Goal: Task Accomplishment & Management: Use online tool/utility

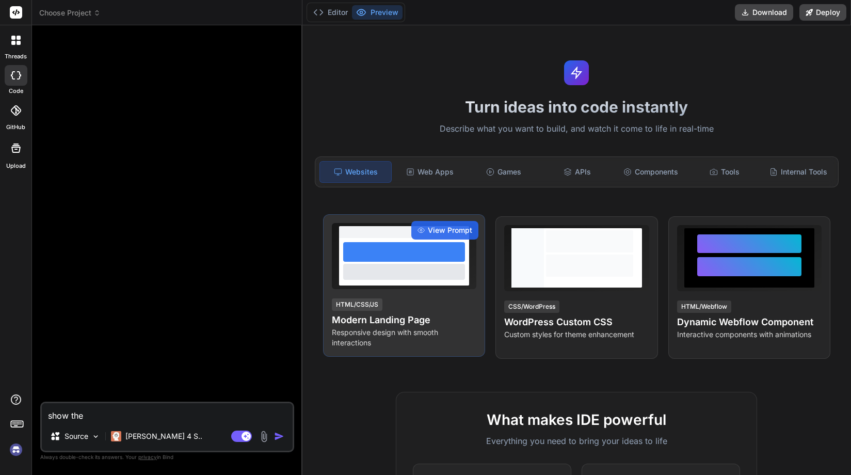
click at [427, 308] on div "HTML/CSS/JS Modern Landing Page Responsive design with smooth interactions" at bounding box center [404, 322] width 145 height 51
click at [438, 231] on span "View Prompt" at bounding box center [450, 230] width 44 height 10
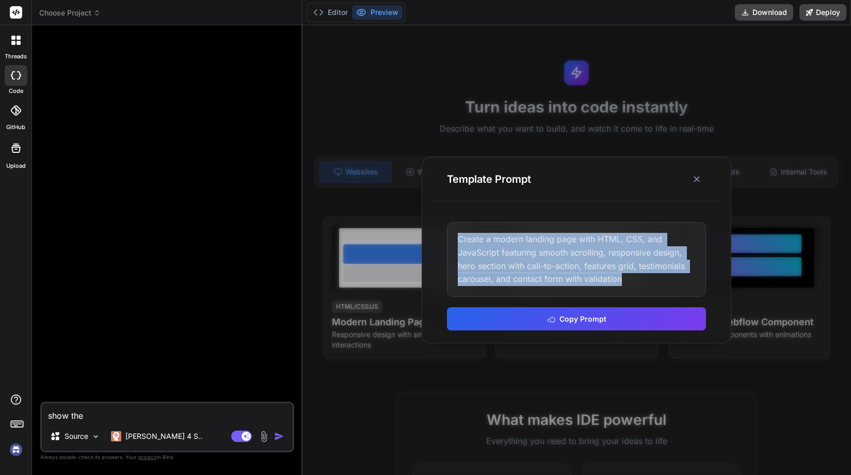
drag, startPoint x: 634, startPoint y: 279, endPoint x: 442, endPoint y: 240, distance: 196.5
click at [442, 240] on div "Create a modern landing page with HTML, CSS, and JavaScript featuring smooth sc…" at bounding box center [577, 276] width 284 height 133
copy div "Create a modern landing page with HTML, CSS, and JavaScript featuring smooth sc…"
click at [17, 452] on img at bounding box center [16, 450] width 18 height 18
click at [635, 279] on div "Create a modern landing page with HTML, CSS, and JavaScript featuring smooth sc…" at bounding box center [576, 259] width 259 height 74
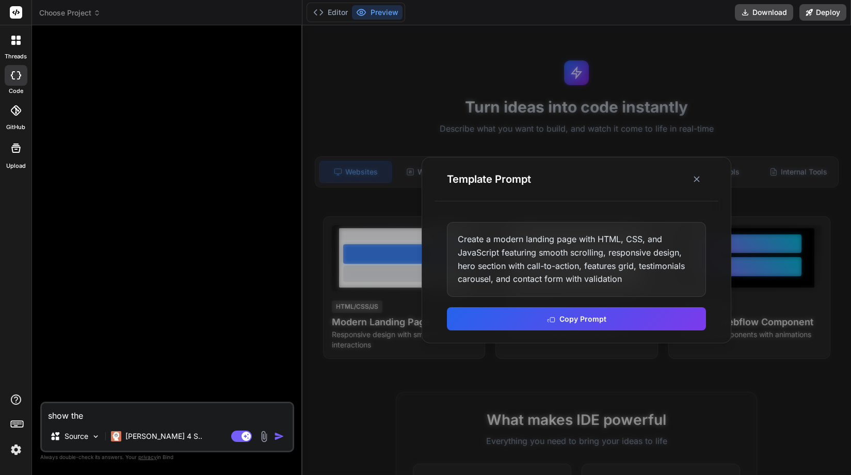
click at [643, 280] on div "Create a modern landing page with HTML, CSS, and JavaScript featuring smooth sc…" at bounding box center [576, 259] width 259 height 74
click at [694, 180] on icon at bounding box center [697, 179] width 10 height 10
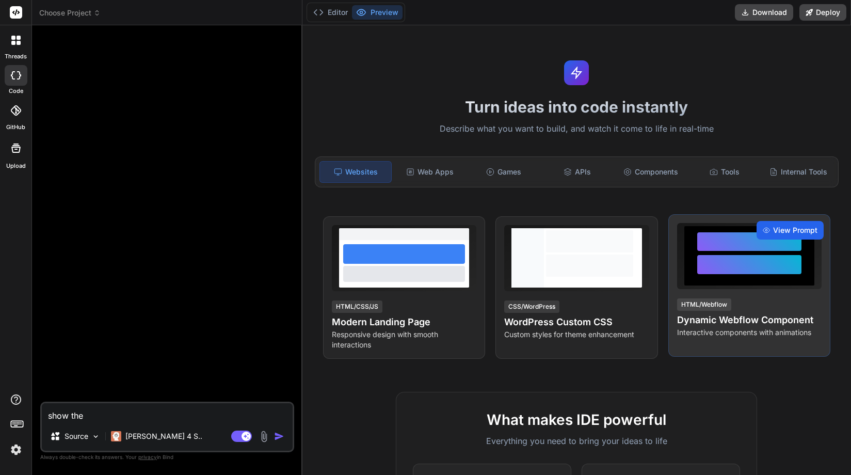
click at [788, 233] on span "View Prompt" at bounding box center [795, 230] width 44 height 10
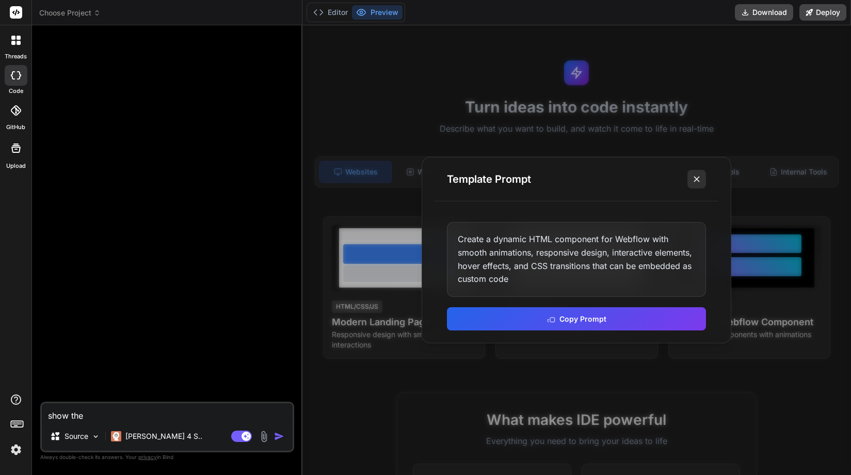
click at [693, 181] on icon at bounding box center [697, 179] width 10 height 10
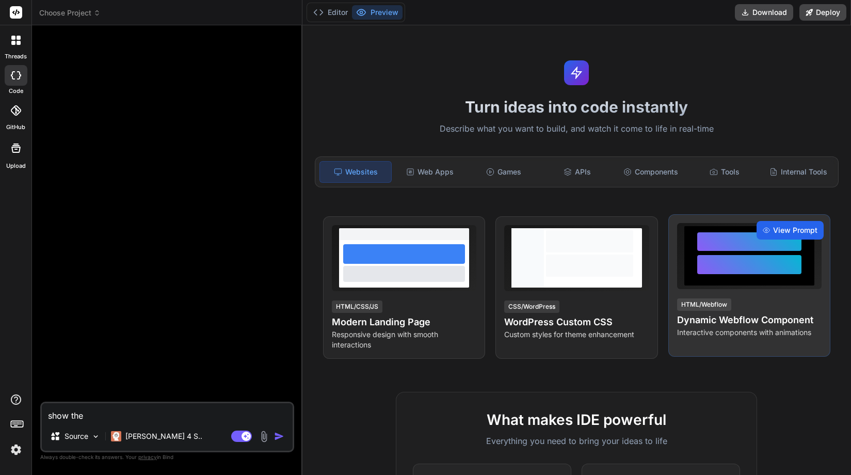
click at [793, 227] on span "View Prompt" at bounding box center [795, 230] width 44 height 10
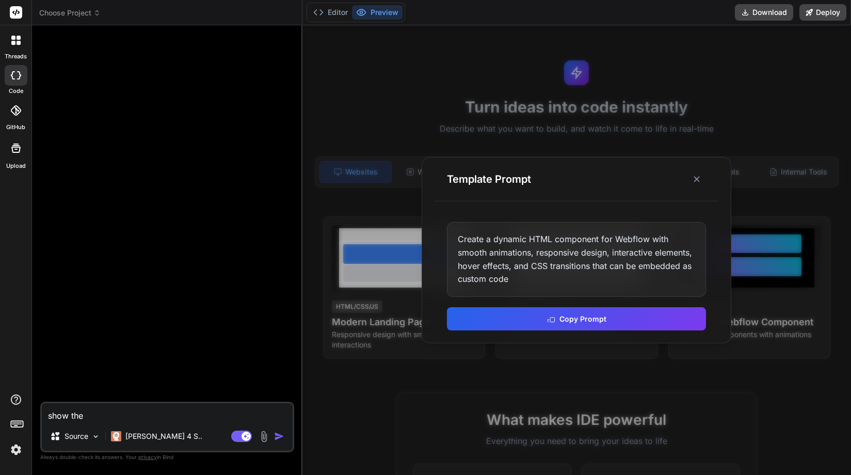
click at [398, 302] on div at bounding box center [576, 250] width 549 height 450
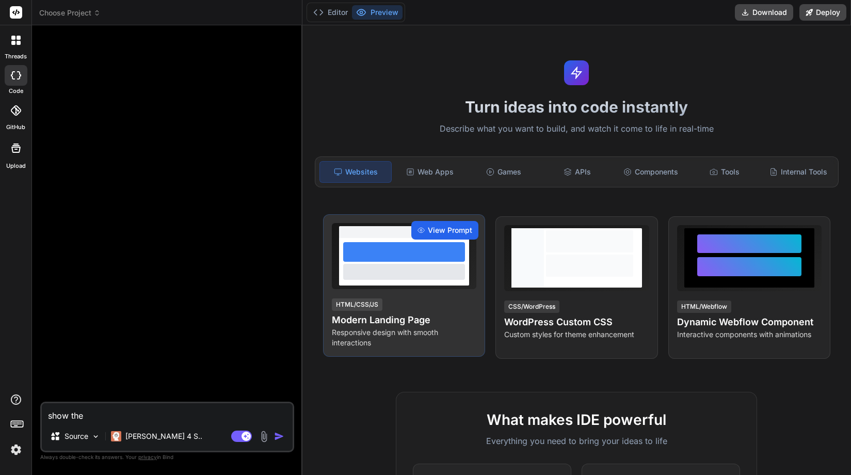
click at [451, 230] on span "View Prompt" at bounding box center [450, 230] width 44 height 10
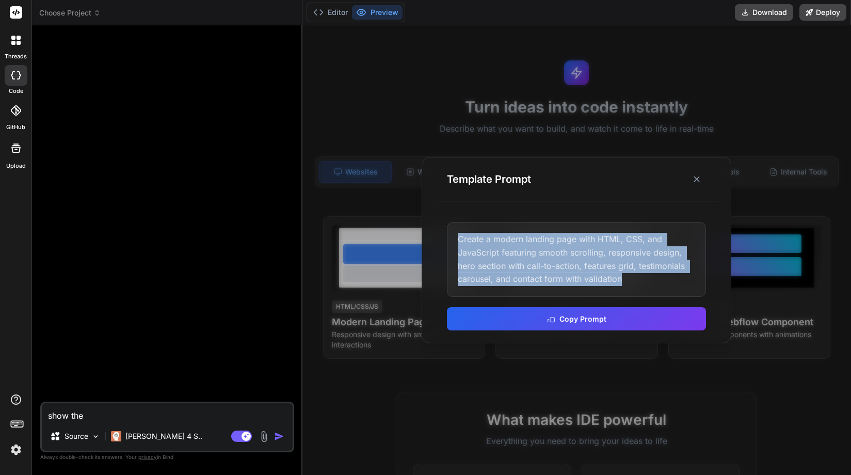
drag, startPoint x: 632, startPoint y: 279, endPoint x: 449, endPoint y: 241, distance: 187.2
click at [449, 241] on div "Create a modern landing page with HTML, CSS, and JavaScript featuring smooth sc…" at bounding box center [576, 259] width 259 height 74
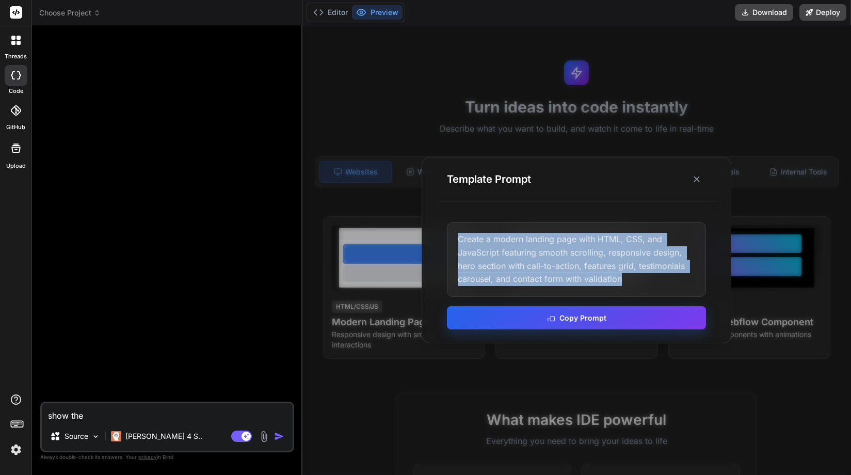
click at [582, 318] on button "Copy Prompt" at bounding box center [576, 317] width 259 height 23
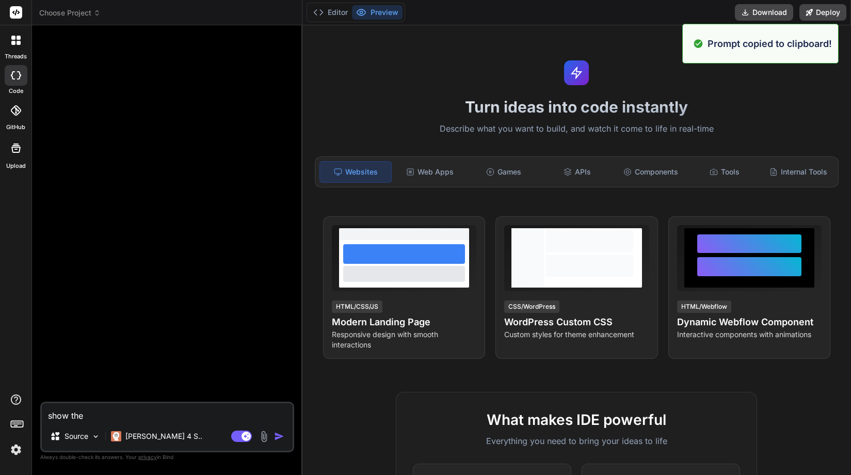
click at [151, 354] on div at bounding box center [168, 218] width 252 height 368
click at [15, 82] on div at bounding box center [16, 75] width 23 height 21
type textarea "x"
click at [95, 17] on span "Choose Project" at bounding box center [69, 13] width 61 height 10
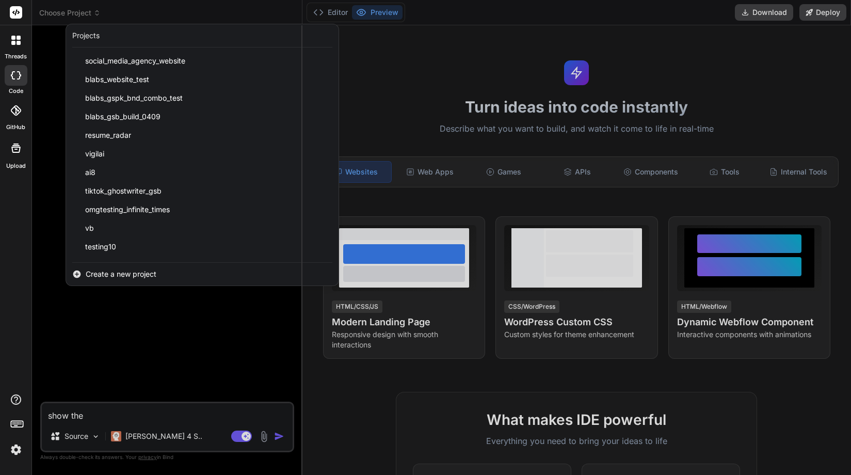
click at [120, 278] on span "Create a new project" at bounding box center [121, 274] width 71 height 10
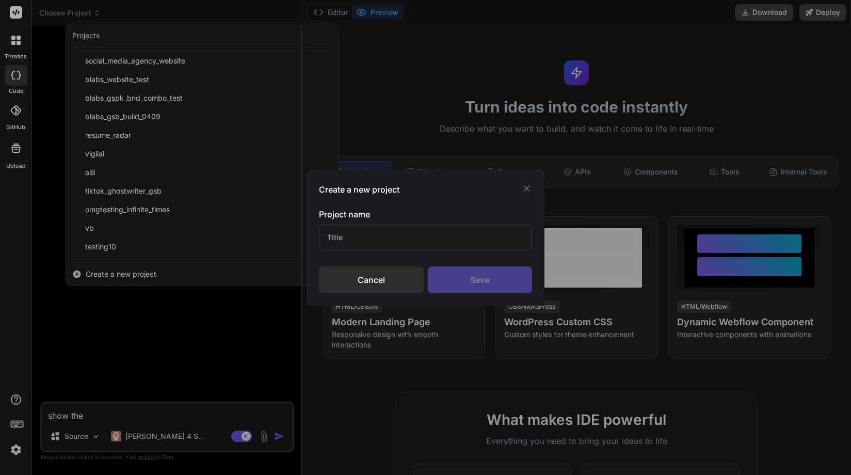
click at [350, 236] on input "text" at bounding box center [426, 237] width 214 height 25
type input "WK_Landing Page"
click at [483, 282] on div "Save" at bounding box center [480, 279] width 105 height 27
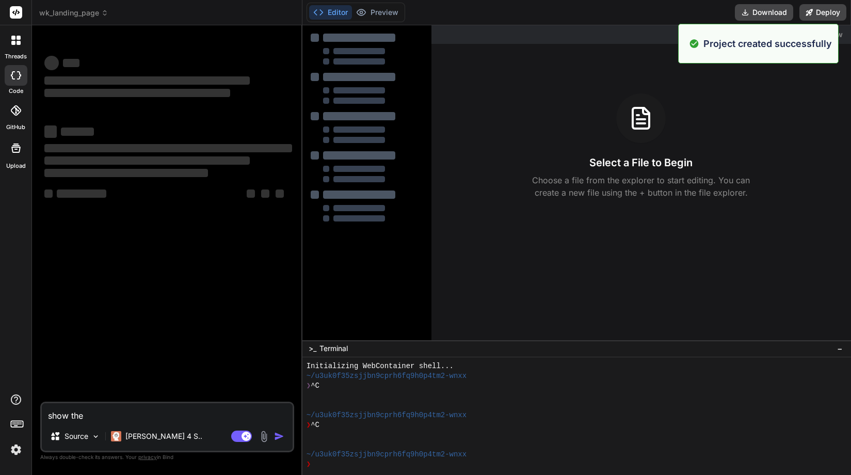
click at [149, 419] on textarea "show the" at bounding box center [167, 412] width 251 height 19
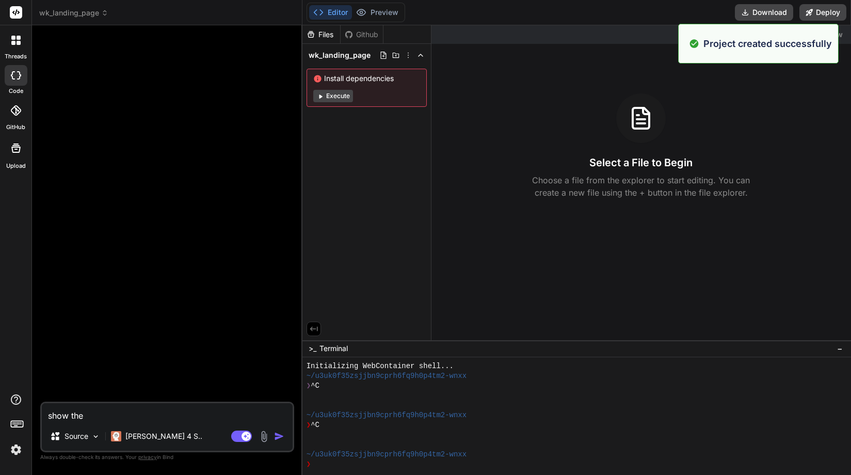
click at [149, 416] on textarea "show the" at bounding box center [167, 412] width 251 height 19
paste textarea "Create a modern landing page with HTML, CSS, and JavaScript featuring smooth sc…"
type textarea "x"
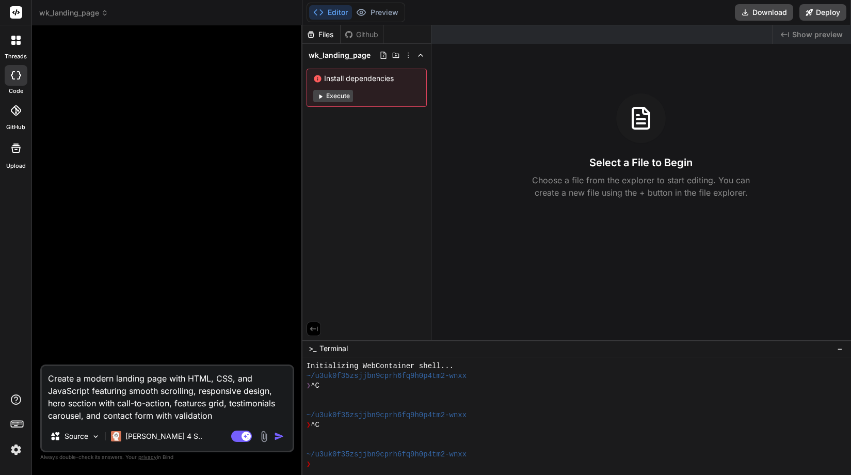
click at [212, 415] on textarea "Create a modern landing page with HTML, CSS, and JavaScript featuring smooth sc…" at bounding box center [167, 394] width 251 height 56
click at [216, 415] on textarea "Create a modern landing page with HTML, CSS, and JavaScript featuring smooth sc…" at bounding box center [167, 394] width 251 height 56
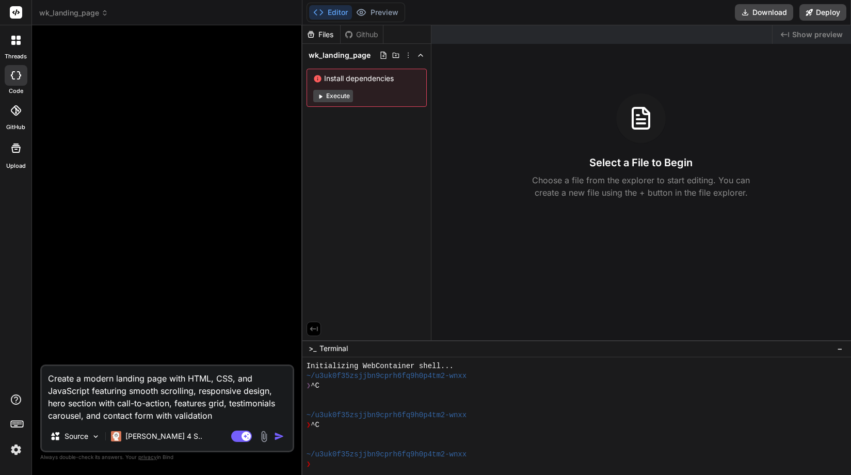
type textarea "Create a modern landing page with HTML, CSS, and JavaScript featuring smooth sc…"
click at [280, 437] on img "button" at bounding box center [279, 436] width 10 height 10
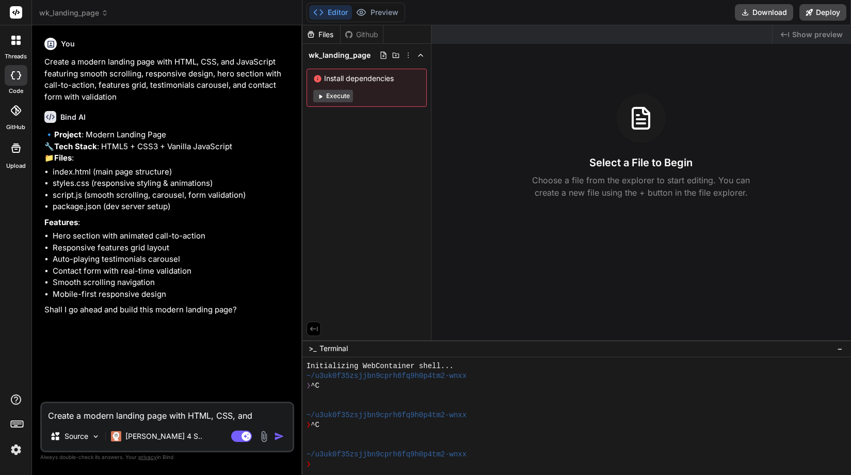
type textarea "x"
click at [120, 414] on textarea "Create a modern landing page with HTML, CSS, and JavaScript featuring smooth sc…" at bounding box center [167, 412] width 251 height 19
drag, startPoint x: 104, startPoint y: 224, endPoint x: 188, endPoint y: 226, distance: 84.7
click at [188, 213] on li "package.json (dev server setup)" at bounding box center [173, 207] width 240 height 12
click at [205, 213] on li "package.json (dev server setup)" at bounding box center [173, 207] width 240 height 12
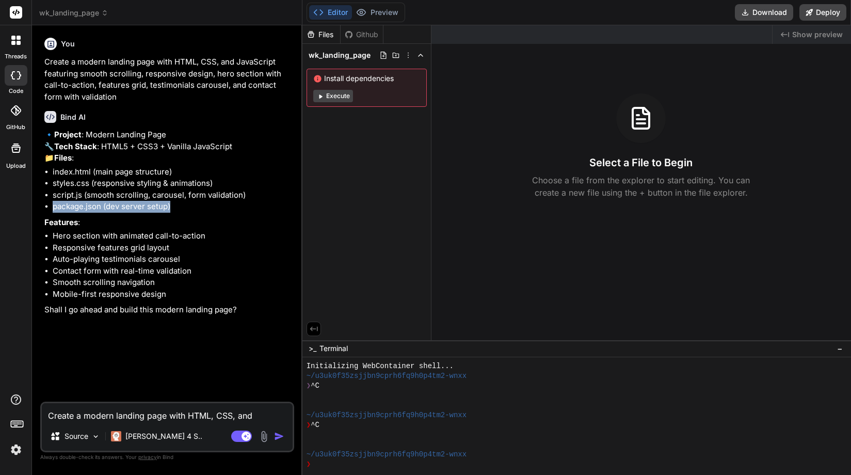
drag, startPoint x: 52, startPoint y: 228, endPoint x: 206, endPoint y: 226, distance: 153.8
click at [206, 213] on ul "index.html (main page structure) styles.css (responsive styling & animations) s…" at bounding box center [168, 189] width 248 height 46
click at [223, 213] on li "package.json (dev server setup)" at bounding box center [173, 207] width 240 height 12
drag, startPoint x: 53, startPoint y: 225, endPoint x: 211, endPoint y: 223, distance: 158.5
click at [211, 213] on li "package.json (dev server setup)" at bounding box center [173, 207] width 240 height 12
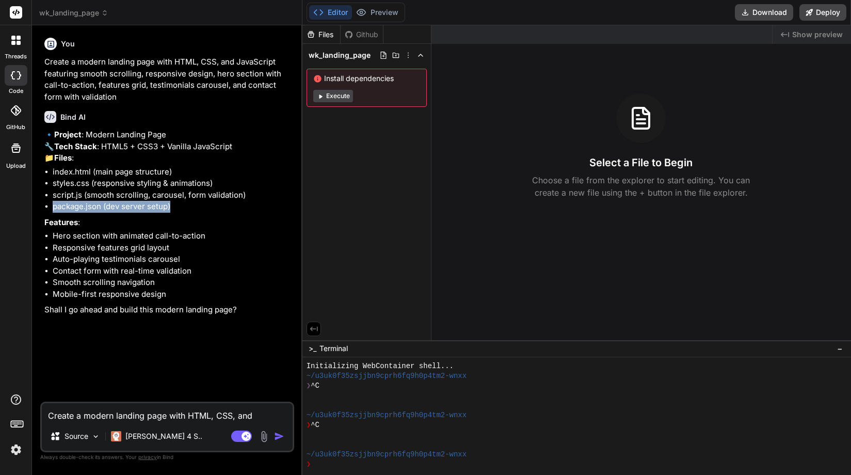
click at [219, 213] on li "package.json (dev server setup)" at bounding box center [173, 207] width 240 height 12
drag, startPoint x: 189, startPoint y: 225, endPoint x: 52, endPoint y: 226, distance: 137.3
click at [52, 213] on ul "index.html (main page structure) styles.css (responsive styling & animations) s…" at bounding box center [168, 189] width 248 height 46
click at [209, 213] on li "package.json (dev server setup)" at bounding box center [173, 207] width 240 height 12
drag, startPoint x: 248, startPoint y: 156, endPoint x: 58, endPoint y: 156, distance: 190.5
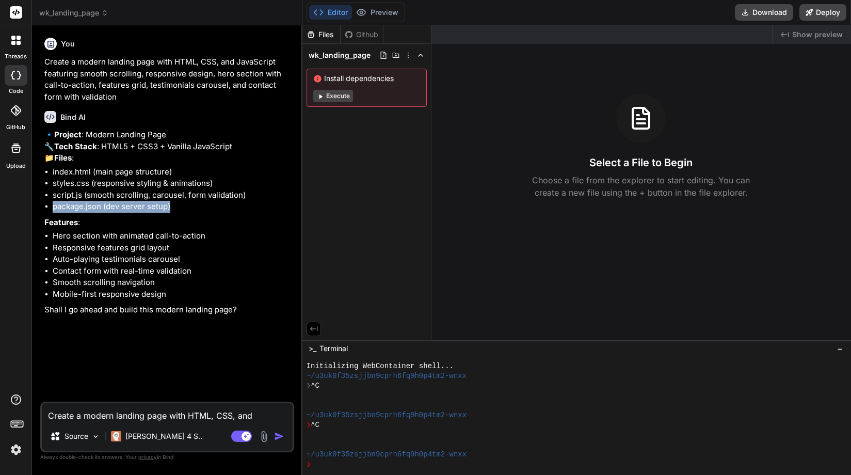
click at [58, 156] on p "🔹 Project : Modern Landing Page 🔧 Tech Stack : HTML5 + CSS3 + Vanilla JavaScrip…" at bounding box center [168, 146] width 248 height 35
click at [125, 420] on textarea "Create a modern landing page with HTML, CSS, and JavaScript featuring smooth sc…" at bounding box center [167, 412] width 251 height 19
click at [133, 416] on textarea "Create a modern landing page with HTML, CSS, and JavaScript featuring smooth sc…" at bounding box center [167, 412] width 251 height 19
type textarea "x"
type textarea "C"
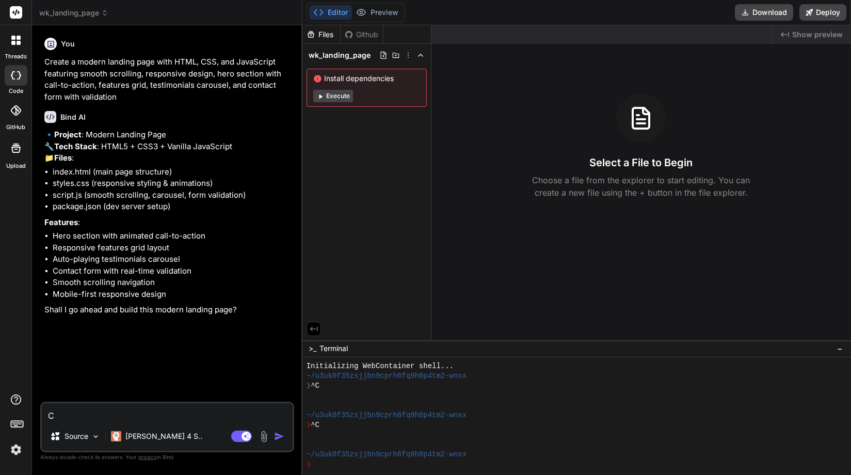
type textarea "x"
type textarea "Ca"
type textarea "x"
type textarea "Can"
type textarea "x"
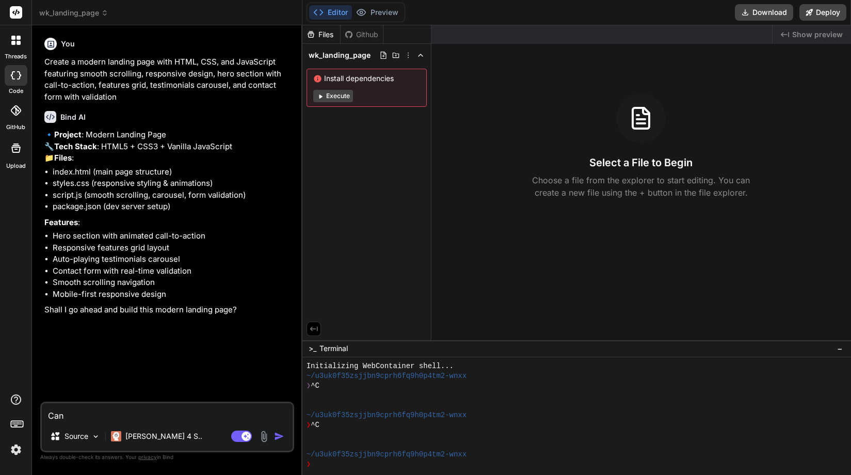
type textarea "Can"
type textarea "x"
type textarea "Can y"
type textarea "x"
type textarea "Can yo"
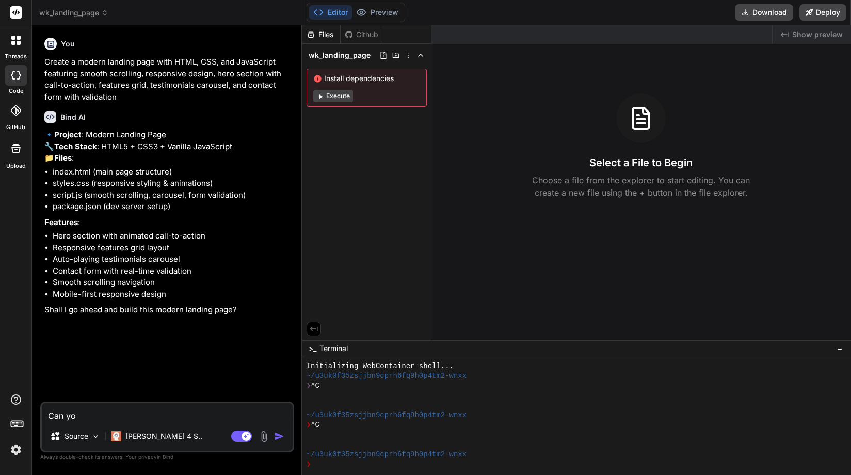
type textarea "x"
type textarea "Can you"
type textarea "x"
type textarea "Can you"
type textarea "x"
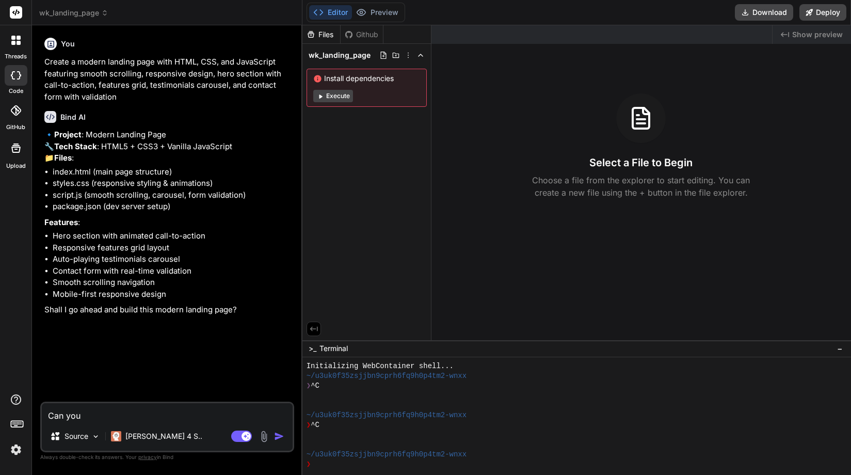
type textarea "o"
type textarea "x"
type textarea "ok"
type textarea "x"
type textarea "ok"
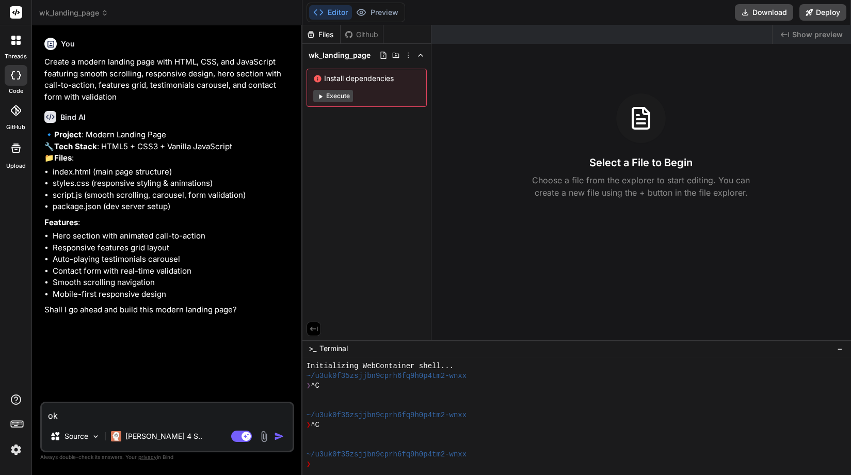
type textarea "x"
type textarea "ok w"
type textarea "x"
type textarea "ok wi"
type textarea "x"
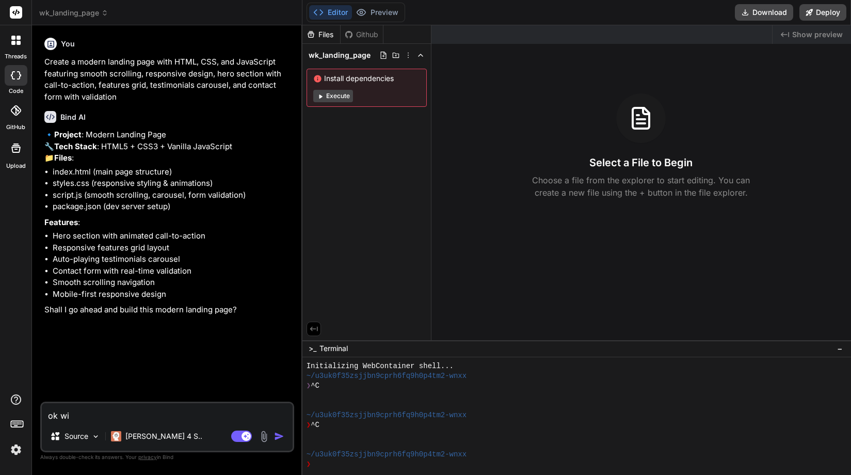
type textarea "ok wil"
type textarea "x"
type textarea "ok will"
type textarea "x"
type textarea "ok will"
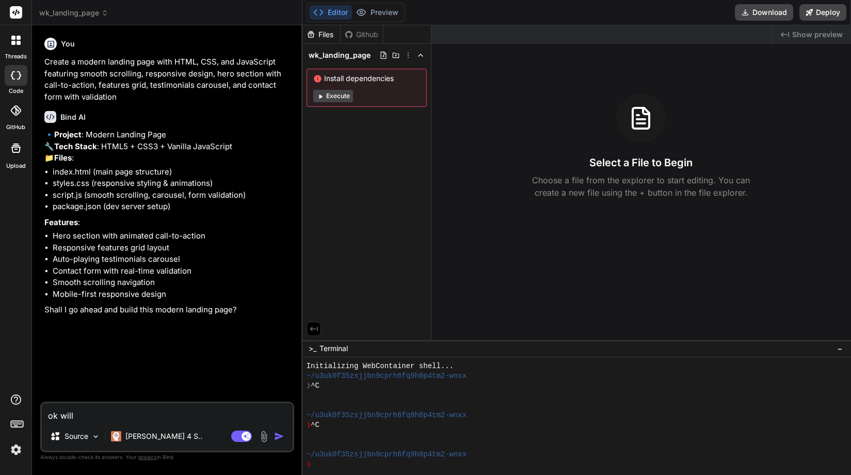
type textarea "x"
type textarea "ok will y"
type textarea "x"
type textarea "ok will yo"
type textarea "x"
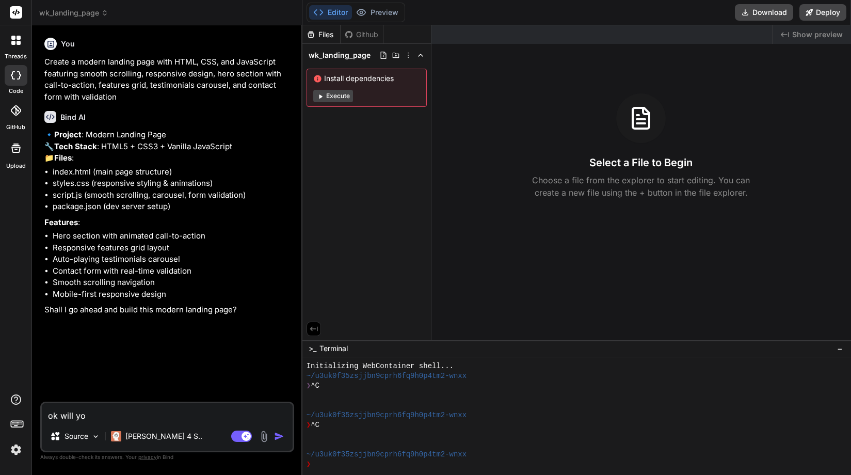
type textarea "ok will you"
type textarea "x"
type textarea "ok will you"
type textarea "x"
type textarea "ok will you a"
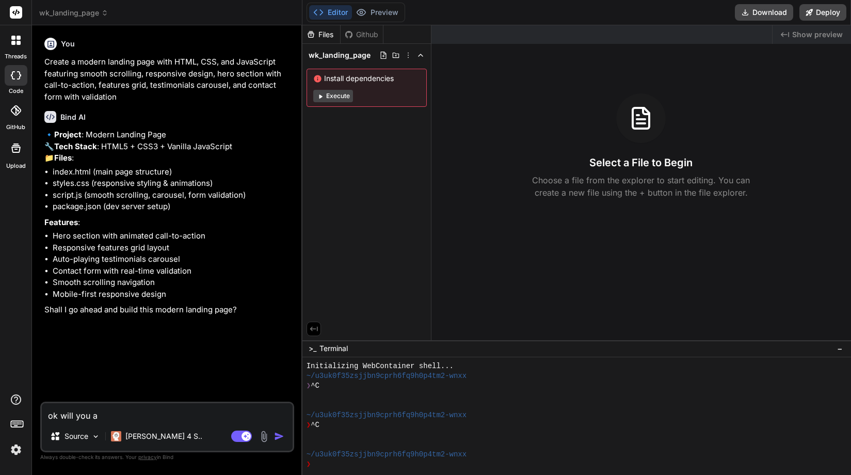
type textarea "x"
type textarea "ok will you al"
type textarea "x"
type textarea "ok will you als"
type textarea "x"
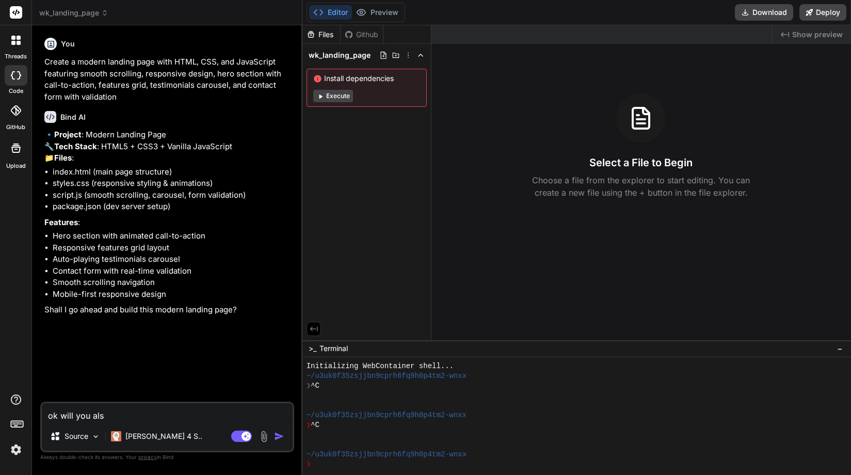
type textarea "ok will you also"
type textarea "x"
type textarea "ok will you also"
type textarea "x"
type textarea "ok will you also i"
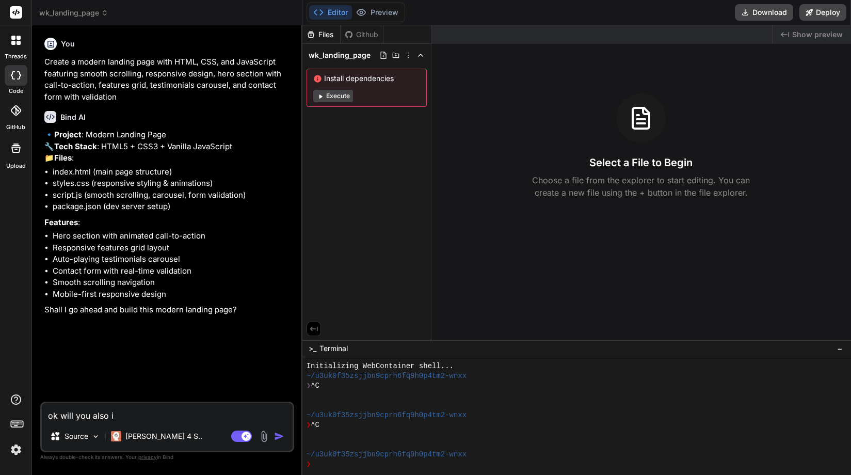
type textarea "x"
type textarea "ok will you also ib"
type textarea "x"
type textarea "ok will you also ibc"
type textarea "x"
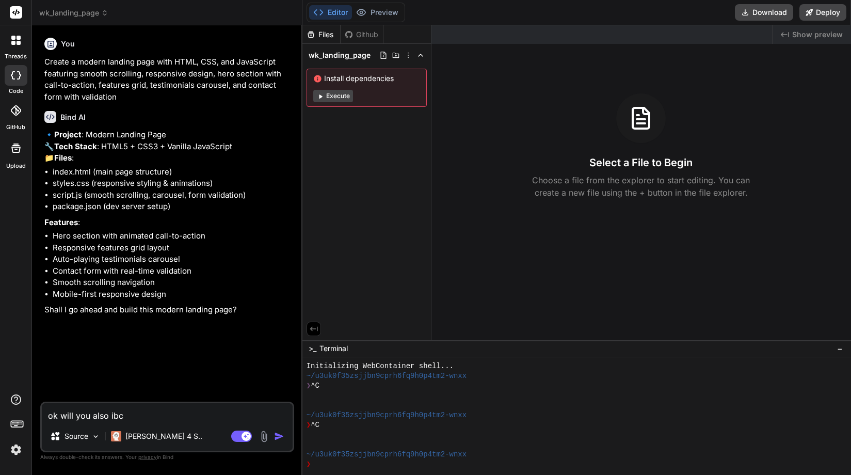
type textarea "ok will you also ibcl"
type textarea "x"
type textarea "ok will you also ibclu"
type textarea "x"
type textarea "ok will you also ibclud"
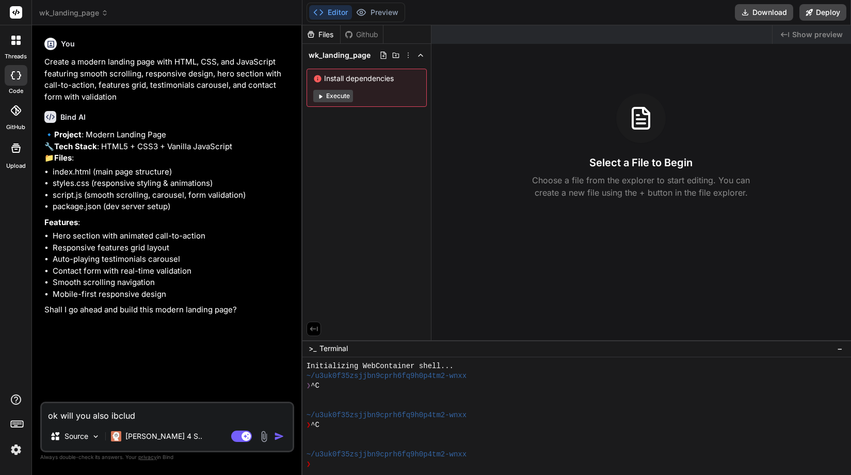
type textarea "x"
type textarea "ok will you also ibclude"
type textarea "x"
type textarea "ok will you also include"
type textarea "x"
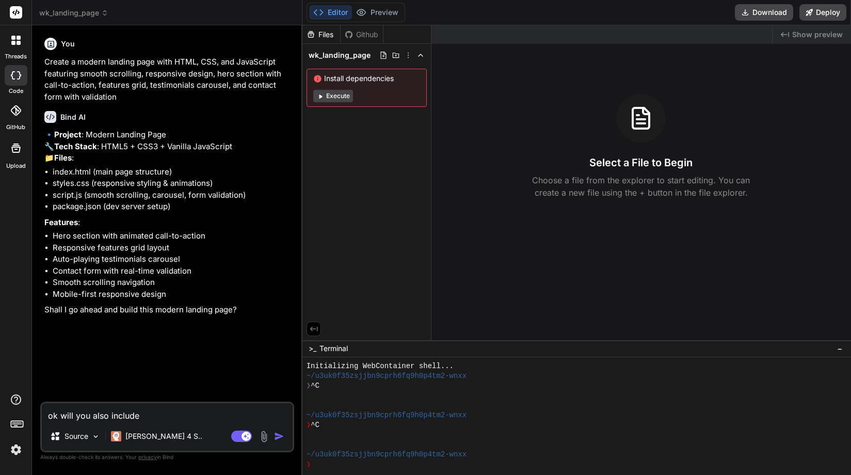
type textarea "ok will you also include p"
type textarea "x"
type textarea "ok will you also include pa"
type textarea "x"
type textarea "ok will you also include par"
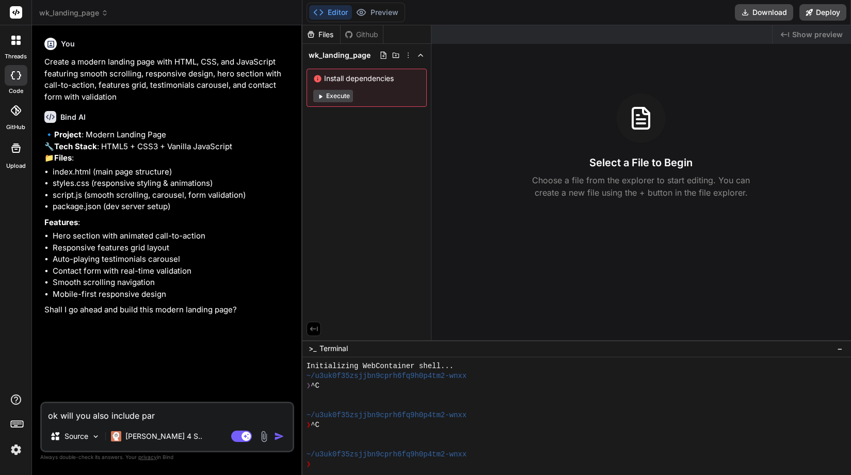
type textarea "x"
type textarea "ok will you also include para"
type textarea "x"
type textarea "ok will you also include paral"
type textarea "x"
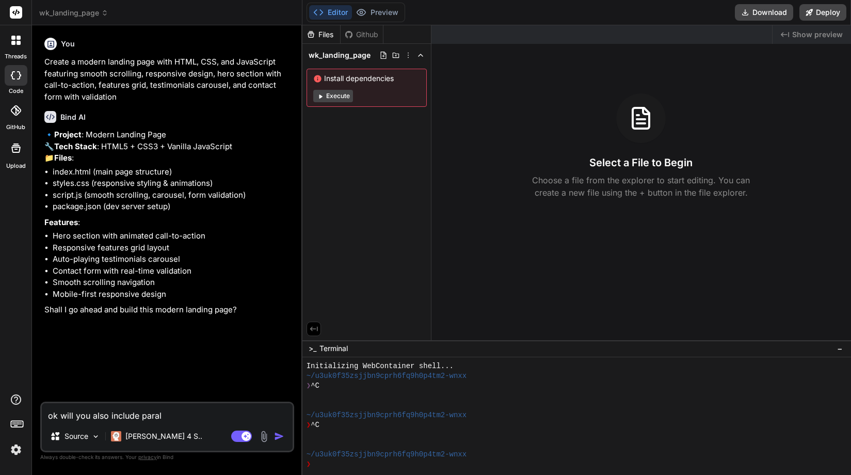
type textarea "ok will you also include parall"
type textarea "x"
type textarea "ok will you also include paralle"
type textarea "x"
type textarea "ok will you also include parallex"
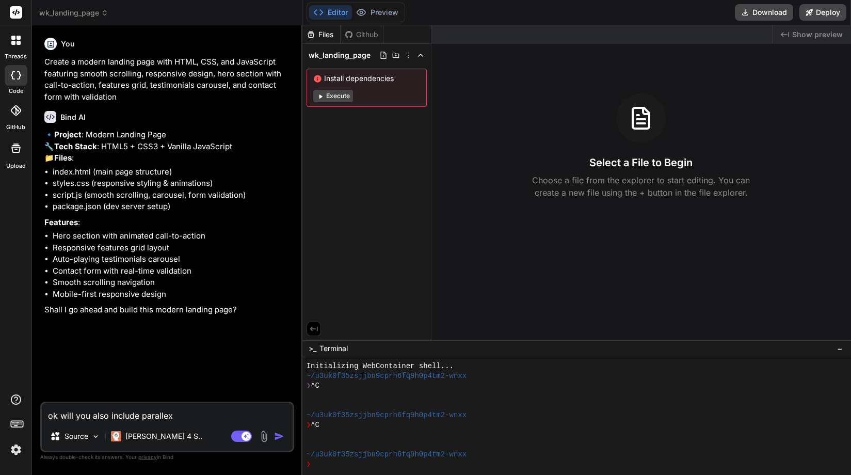
type textarea "x"
type textarea "ok will you also include parallel"
type textarea "x"
type textarea "ok will you also include parallel e"
type textarea "x"
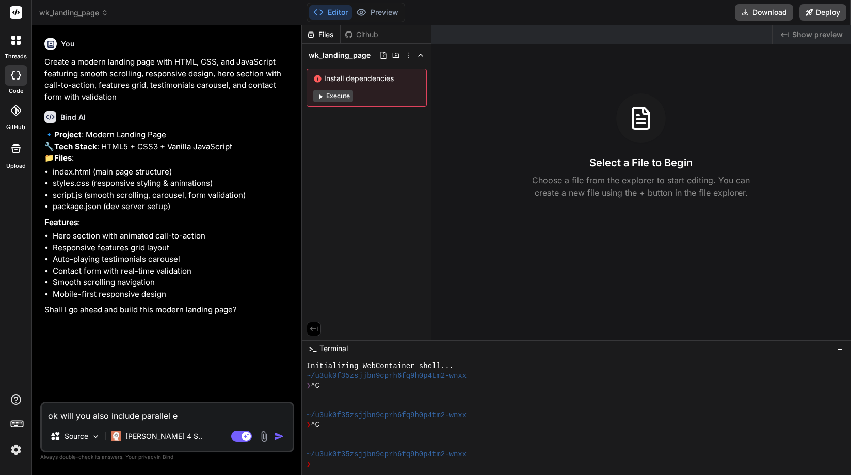
type textarea "ok will you also include parallel"
type textarea "x"
type textarea "ok will you also include parallel"
type textarea "x"
type textarea "ok will you also include paralle"
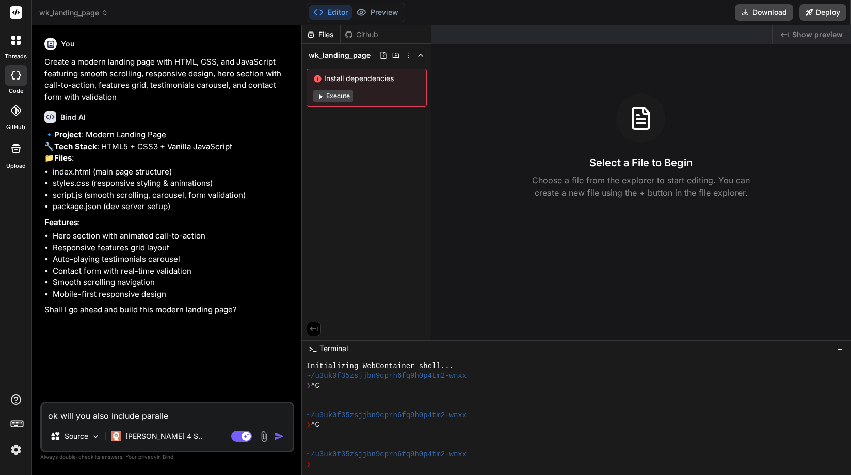
type textarea "x"
type textarea "ok will you also include parallex"
type textarea "x"
type textarea "ok will you also include parallex"
type textarea "x"
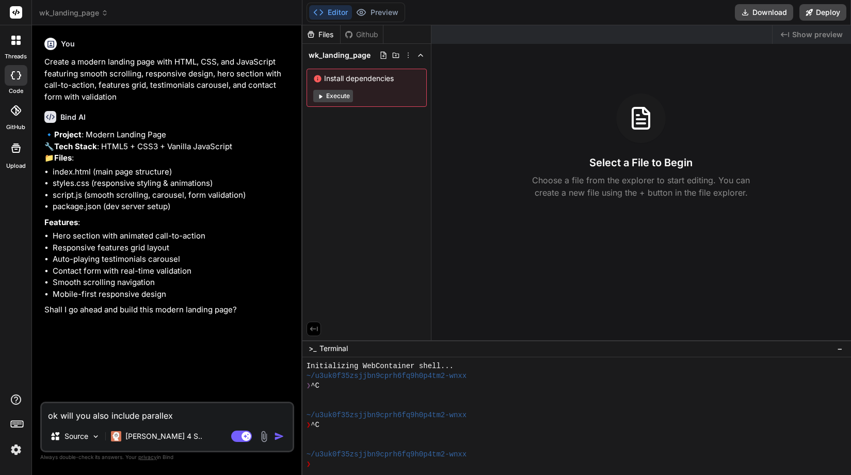
type textarea "ok will you also include parallex e"
type textarea "x"
type textarea "ok will you also include parallex ef"
type textarea "x"
type textarea "ok will you also include parallex efe"
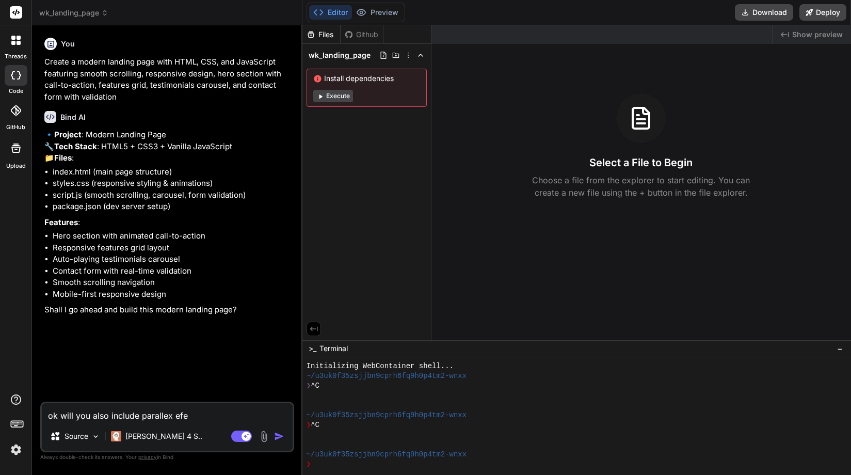
type textarea "x"
type textarea "ok will you also include parallex ef"
type textarea "x"
type textarea "ok will you also include parallex eff"
type textarea "x"
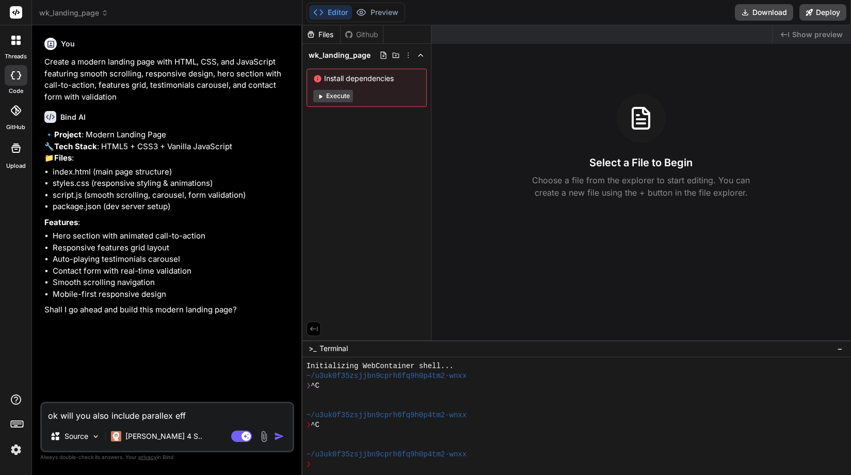
type textarea "ok will you also include parallex effe"
type textarea "x"
type textarea "ok will you also include parallex effec"
type textarea "x"
type textarea "ok will you also include parallex effect"
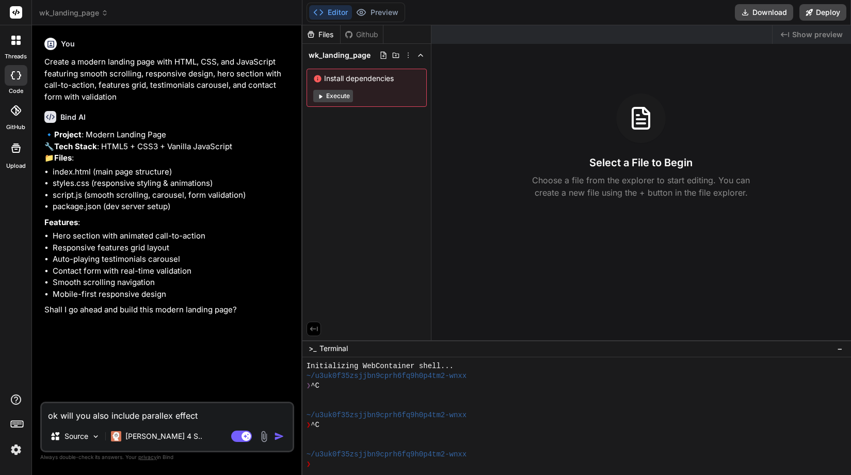
type textarea "x"
type textarea "ok will you also include parallex effect"
type textarea "x"
type textarea "ok will you also include parallex effect a"
type textarea "x"
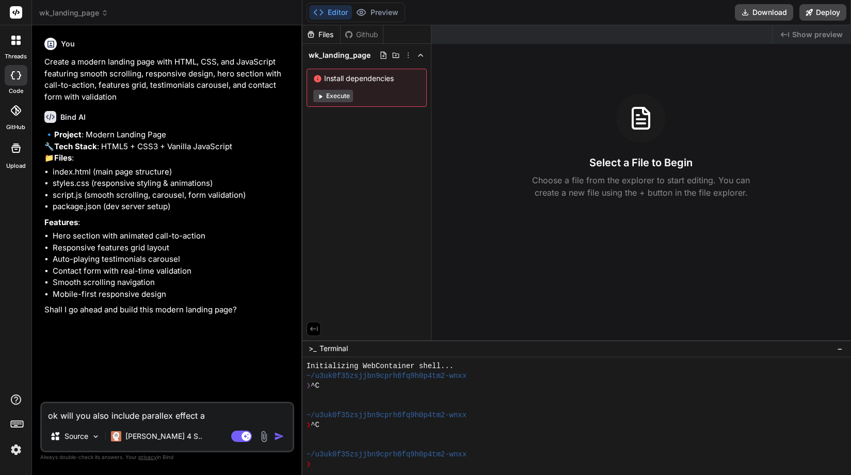
type textarea "ok will you also include parallex effect an"
type textarea "x"
type textarea "ok will you also include parallex effect and"
type textarea "x"
type textarea "ok will you also include parallex effect and"
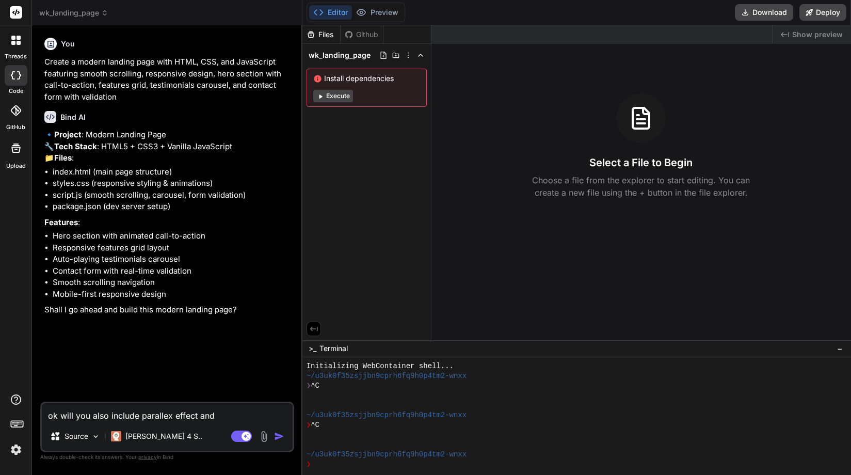
type textarea "x"
type textarea "ok will you also include parallex effect and 3"
type textarea "x"
type textarea "ok will you also include parallex effect and 3"
type textarea "x"
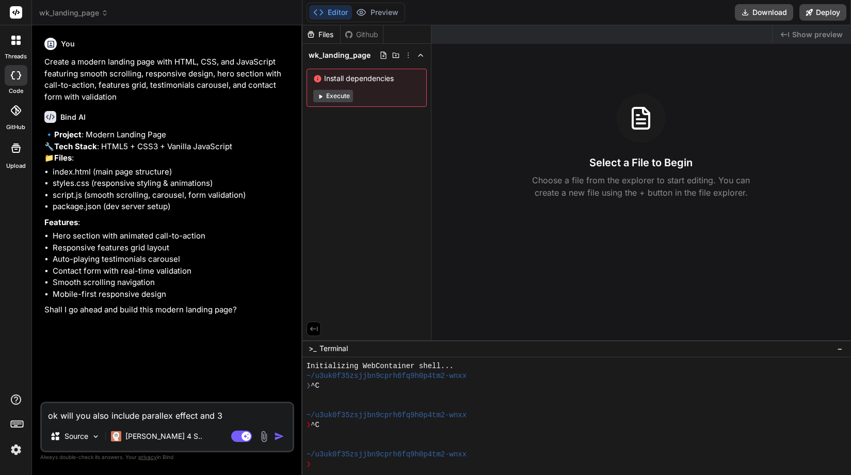
type textarea "ok will you also include parallex effect and 3 D"
type textarea "x"
type textarea "ok will you also include parallex effect and 3 D"
type textarea "x"
type textarea "ok will you also include parallex effect and 3 D s"
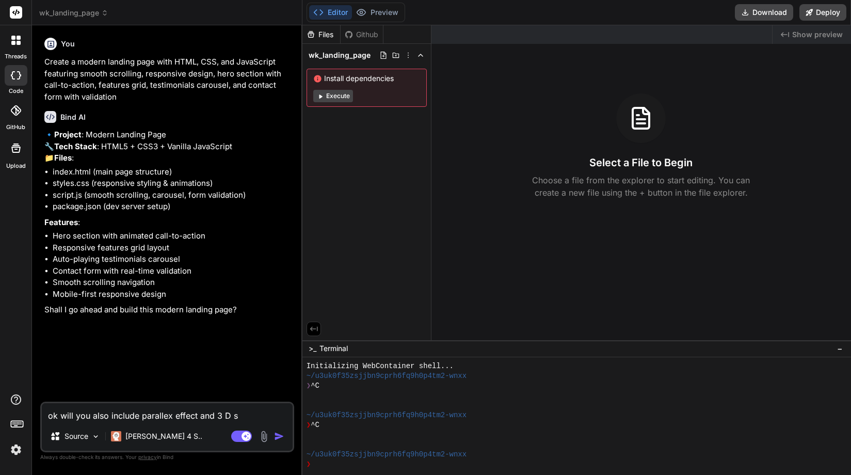
type textarea "x"
type textarea "ok will you also include parallex effect and 3 D sp"
type textarea "x"
type textarea "ok will you also include parallex effect and 3 D spl"
type textarea "x"
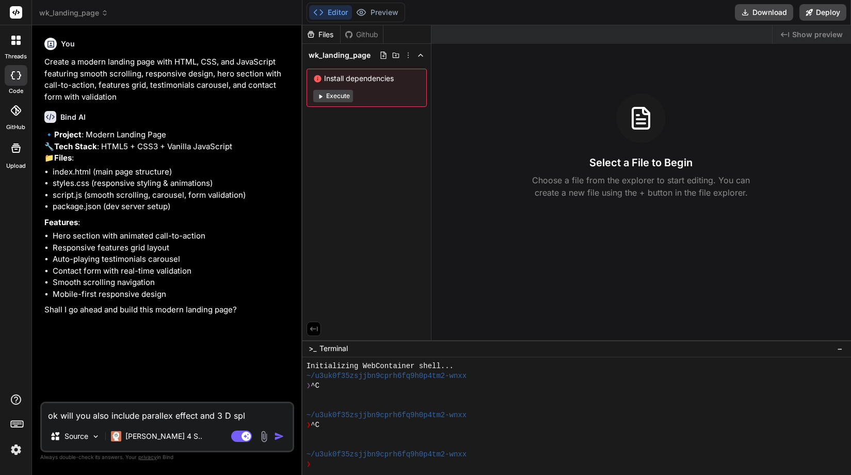
type textarea "ok will you also include parallex effect and 3 D spli"
type textarea "x"
type textarea "ok will you also include parallex effect and 3 D splin"
type textarea "x"
type textarea "ok will you also include parallex effect and 3 D spline"
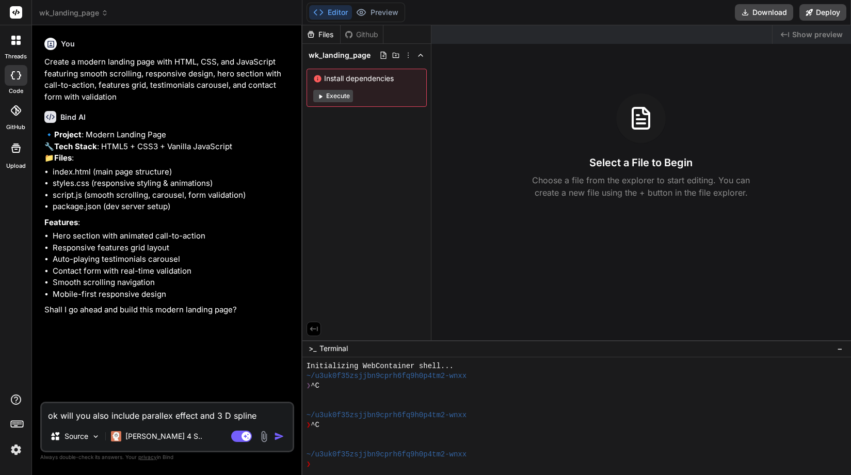
type textarea "x"
type textarea "ok will you also include parallex effect and 3 D spline"
type textarea "x"
type textarea "ok will you also include parallex effect and 3D spline"
type textarea "x"
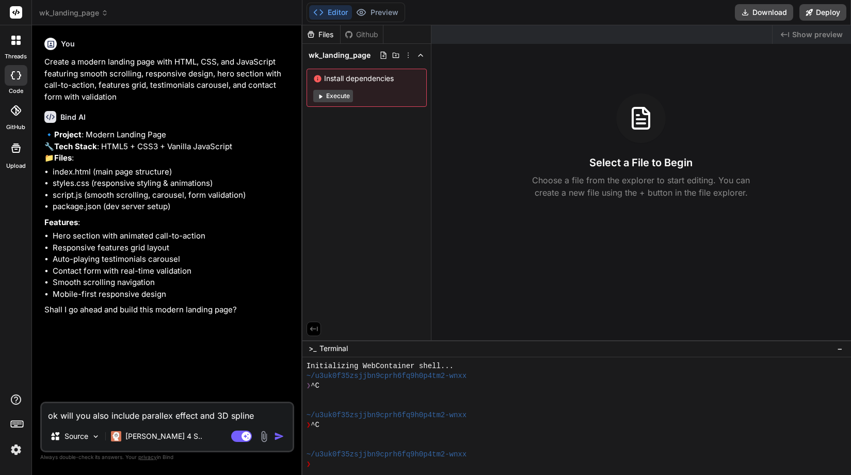
type textarea "ok will you also include parallex effect and 3D spline a"
type textarea "x"
type textarea "ok will you also include parallex effect and 3D spline an"
type textarea "x"
type textarea "ok will you also include parallex effect and 3D spline ani"
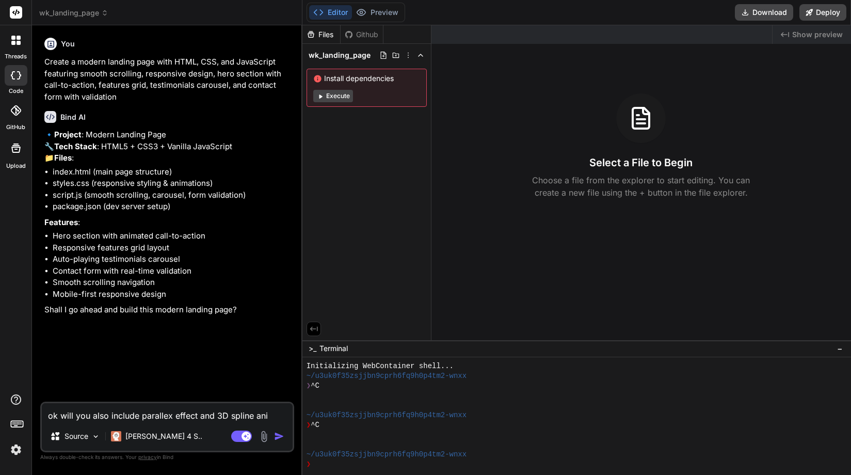
type textarea "x"
type textarea "ok will you also include parallex effect and 3D spline anim"
type textarea "x"
type textarea "ok will you also include parallex effect and 3D spline anima"
type textarea "x"
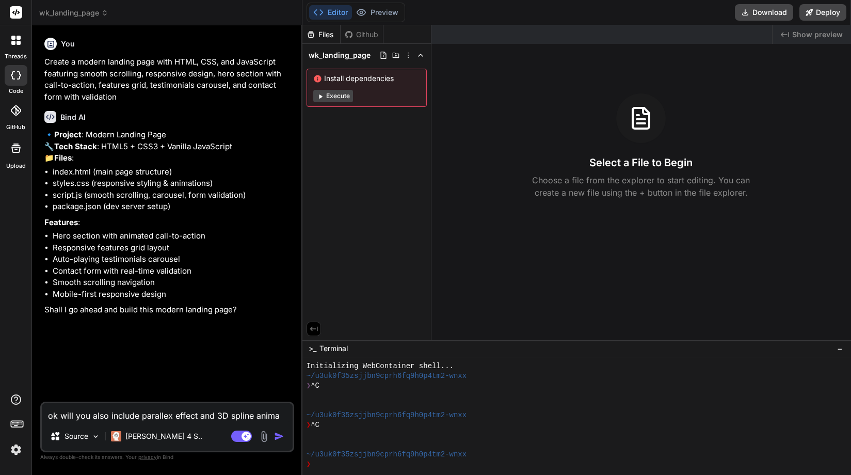
type textarea "ok will you also include parallex effect and 3D spline animat"
type textarea "x"
type textarea "ok will you also include parallex effect and 3D spline animati"
type textarea "x"
type textarea "ok will you also include parallex effect and 3D spline animatio"
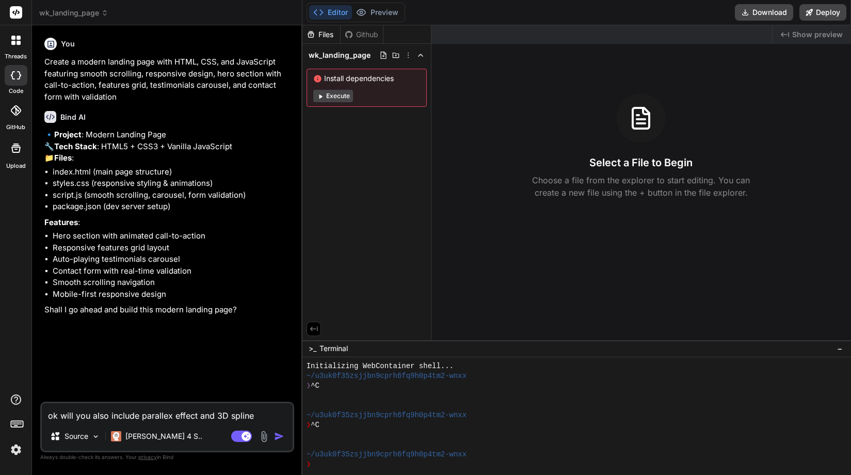
type textarea "x"
type textarea "ok will you also include parallex effect and 3D spline animation"
type textarea "x"
type textarea "ok will you also include parallex effect and 3D spline animation"
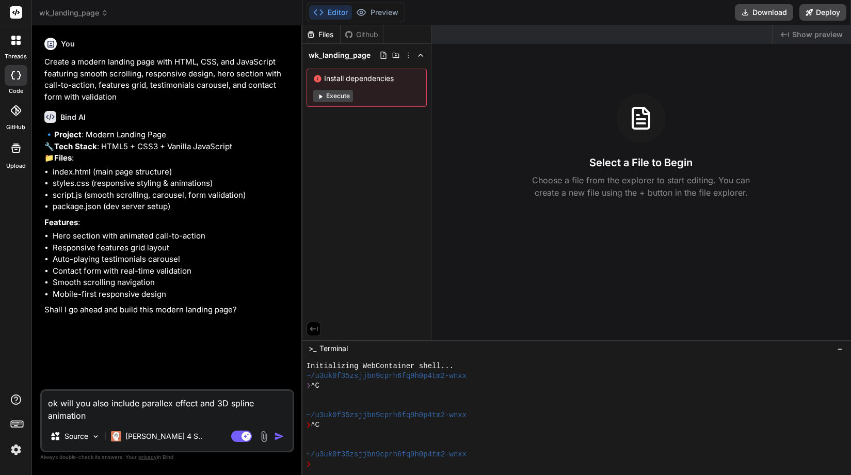
type textarea "x"
type textarea "ok will you also include parallex effect and 3D spline animation i"
type textarea "x"
type textarea "ok will you also include parallex effect and 3D spline animation in"
type textarea "x"
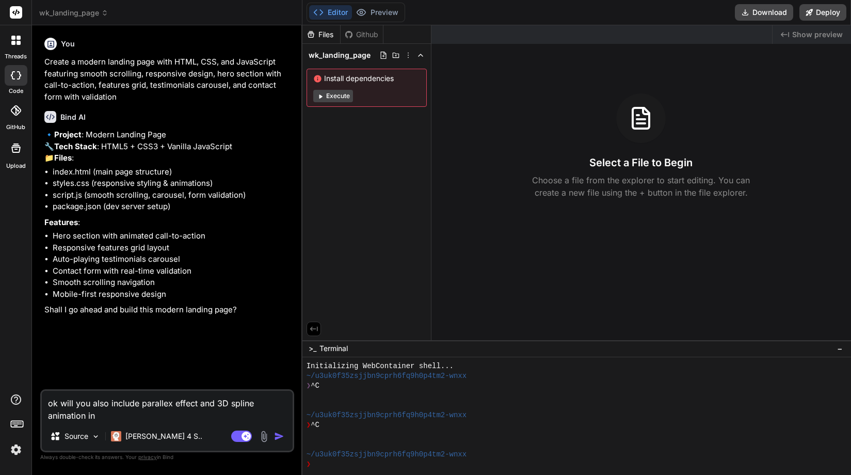
type textarea "ok will you also include parallex effect and 3D spline animation in"
type textarea "x"
type textarea "ok will you also include parallex effect and 3D spline animation in t"
type textarea "x"
type textarea "ok will you also include parallex effect and 3D spline animation in th"
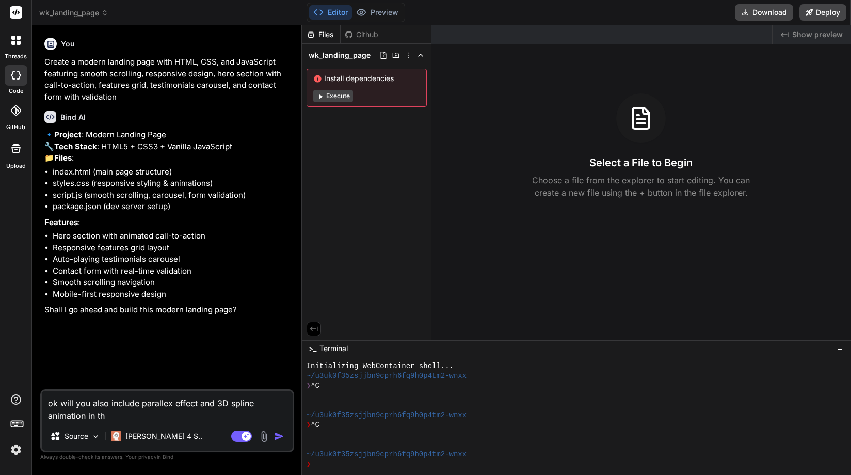
type textarea "x"
type textarea "ok will you also include parallex effect and 3D spline animation in the"
type textarea "x"
type textarea "ok will you also include parallex effect and 3D spline animation in the"
type textarea "x"
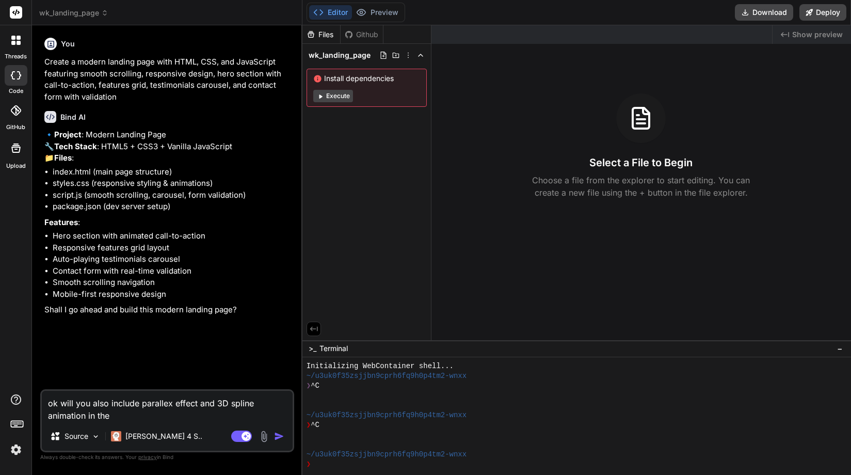
type textarea "ok will you also include parallex effect and 3D spline animation in the h"
type textarea "x"
type textarea "ok will you also include parallex effect and 3D spline animation in the he"
type textarea "x"
type textarea "ok will you also include parallex effect and 3D spline animation in the her"
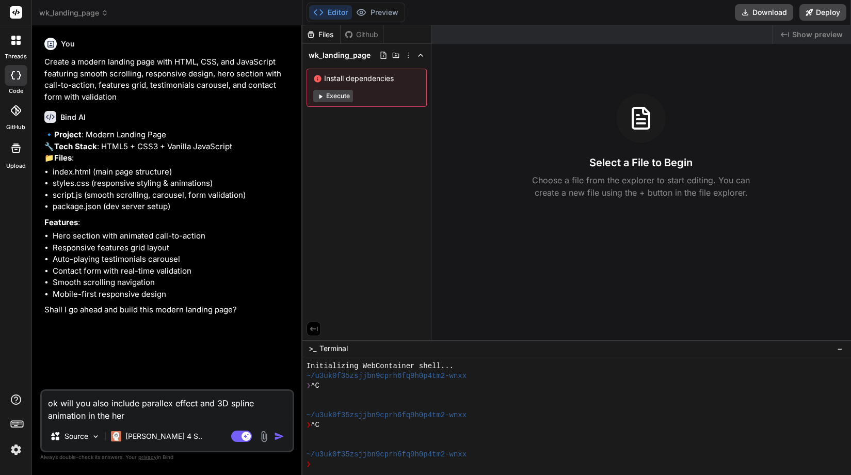
type textarea "x"
type textarea "ok will you also include parallex effect and 3D spline animation in the hero"
type textarea "x"
type textarea "ok will you also include parallex effect and 3D spline animation in the hero"
type textarea "x"
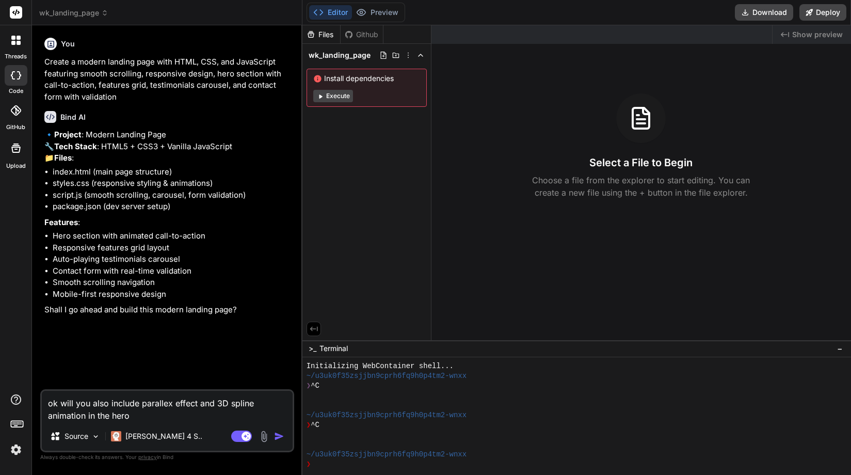
type textarea "ok will you also include parallex effect and 3D spline animation in the hero s"
type textarea "x"
type textarea "ok will you also include parallex effect and 3D spline animation in the hero se"
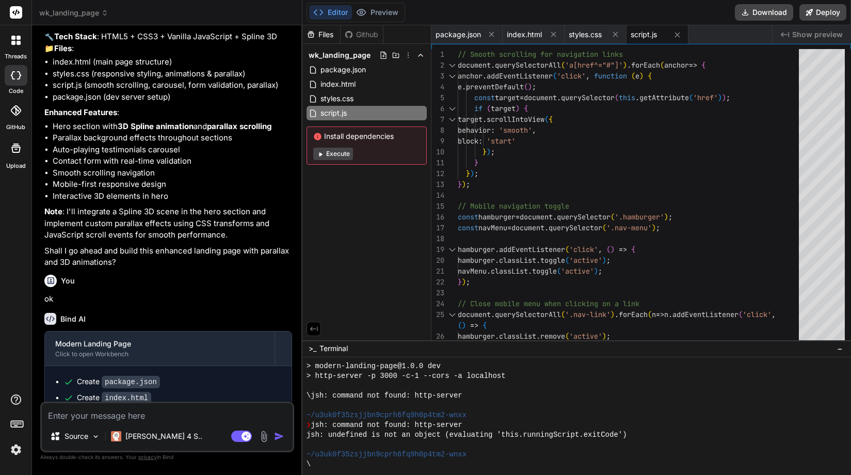
scroll to position [858, 0]
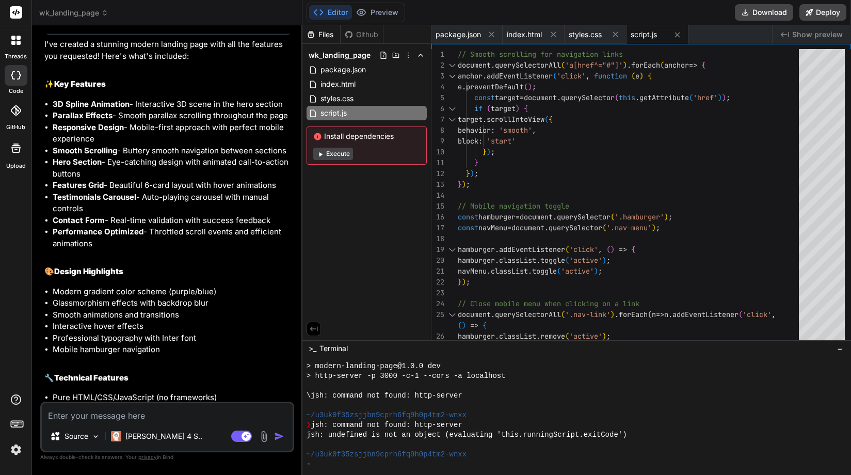
click at [815, 37] on span "Show preview" at bounding box center [817, 34] width 51 height 10
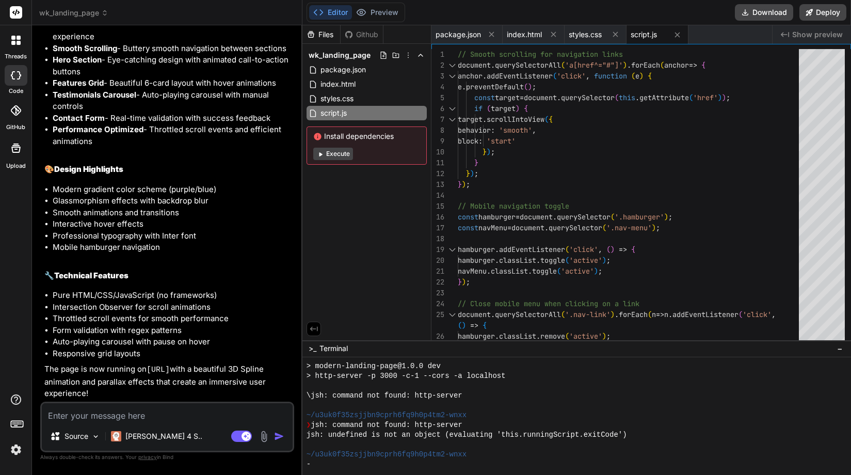
click at [803, 34] on span "Show preview" at bounding box center [817, 34] width 51 height 10
drag, startPoint x: 485, startPoint y: 463, endPoint x: 492, endPoint y: 460, distance: 7.7
click at [485, 463] on div "-" at bounding box center [572, 464] width 531 height 10
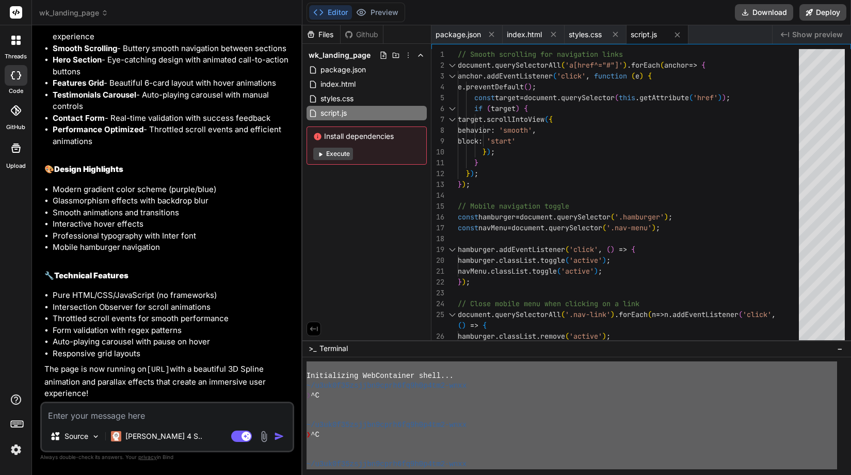
scroll to position [0, 0]
drag, startPoint x: 496, startPoint y: 459, endPoint x: 289, endPoint y: 346, distance: 236.6
click at [289, 346] on div "wk_landing_page Created with Pixso. Bind AI Web Search Created with Pixso. Code…" at bounding box center [441, 237] width 819 height 475
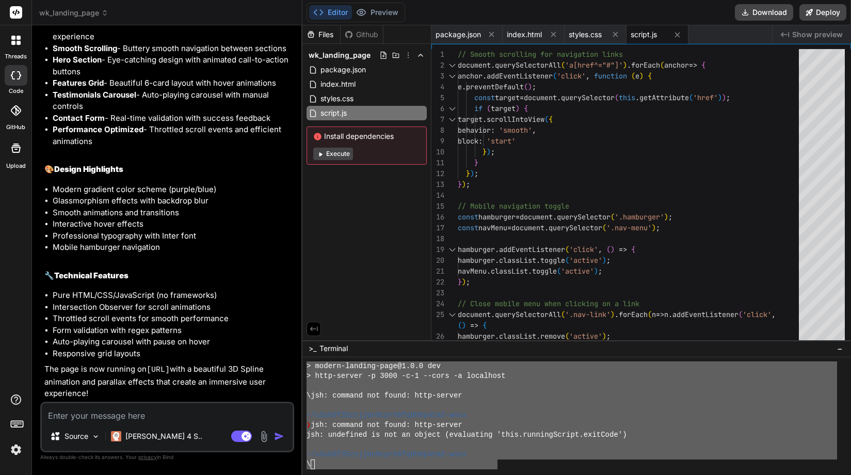
click at [198, 396] on p "The page is now running on [URL] with a beautiful 3D Spline animation and paral…" at bounding box center [168, 381] width 248 height 36
click at [193, 392] on p "The page is now running on [URL] with a beautiful 3D Spline animation and paral…" at bounding box center [168, 381] width 248 height 36
click at [116, 413] on textarea at bounding box center [167, 412] width 251 height 19
click at [805, 35] on span "Show preview" at bounding box center [817, 34] width 51 height 10
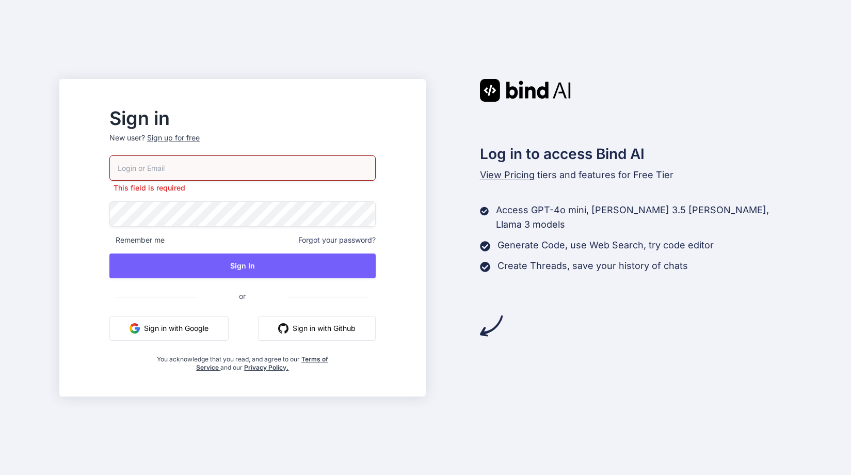
click at [177, 187] on div "This field is required Remember me Forgot your password? Sign In or Sign in wit…" at bounding box center [242, 263] width 266 height 216
click at [192, 173] on input "email" at bounding box center [242, 167] width 266 height 25
type input "tools@thebarlabs.com"
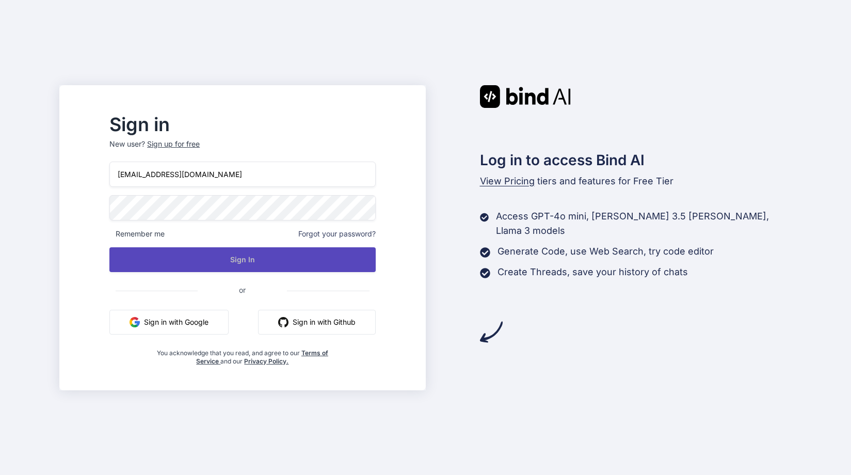
click at [251, 258] on button "Sign In" at bounding box center [242, 259] width 266 height 25
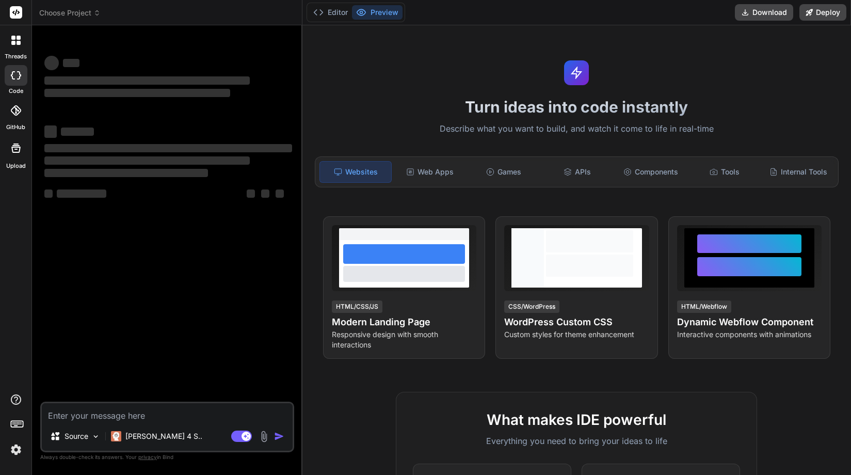
click at [17, 79] on div at bounding box center [16, 75] width 23 height 21
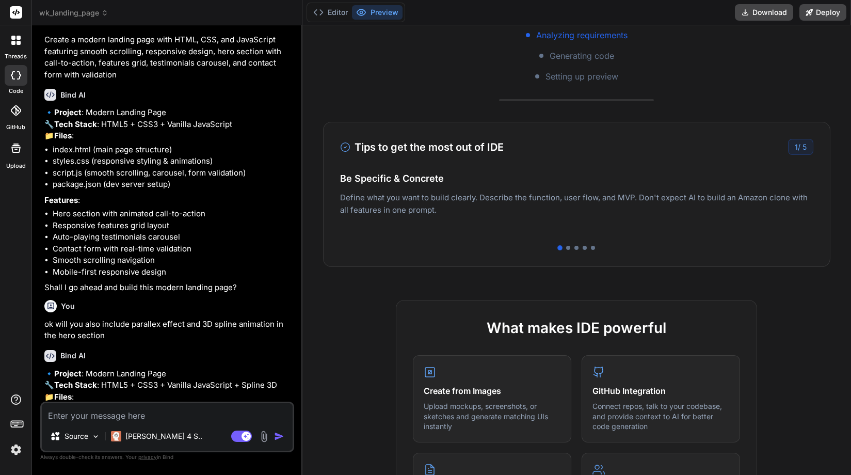
scroll to position [134, 0]
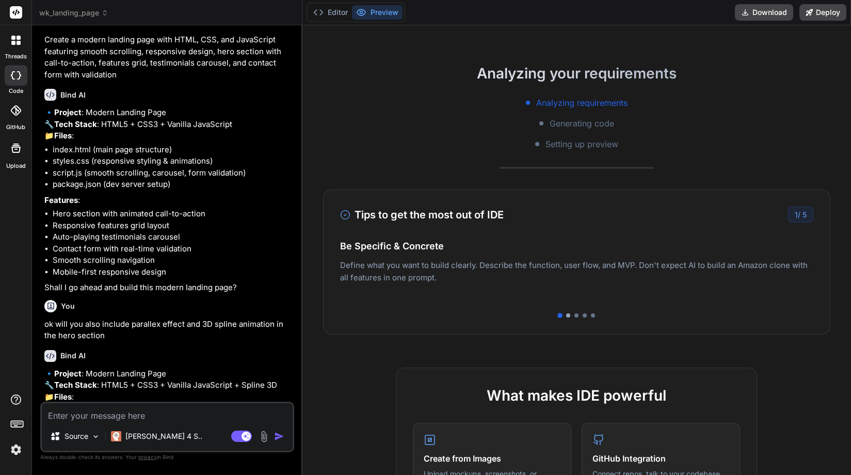
click at [566, 315] on div at bounding box center [568, 315] width 4 height 4
click at [575, 316] on div at bounding box center [577, 315] width 4 height 4
click at [558, 314] on div at bounding box center [560, 315] width 4 height 4
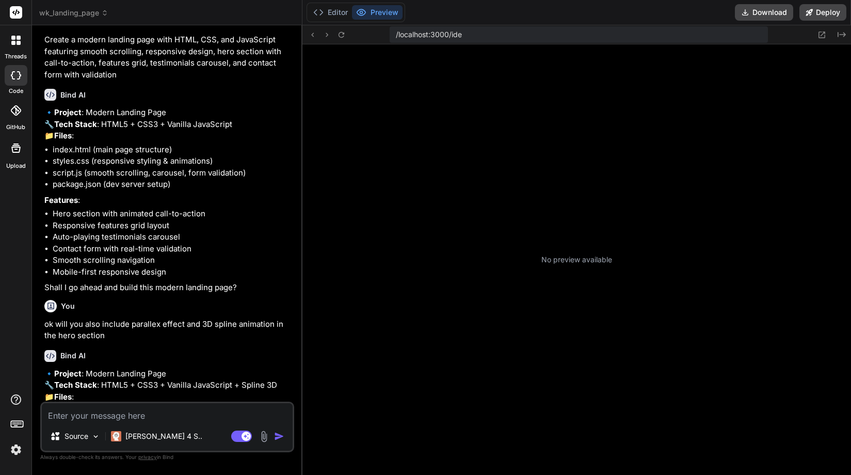
scroll to position [118, 0]
type textarea "x"
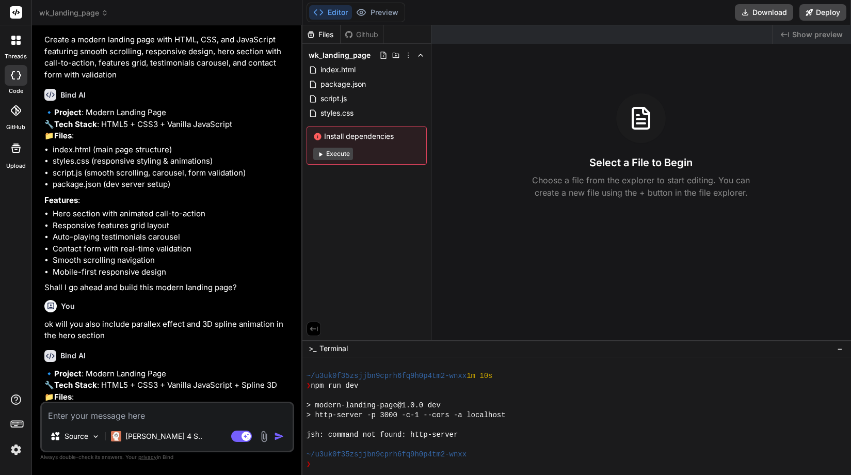
click at [338, 15] on button "Editor" at bounding box center [330, 12] width 43 height 14
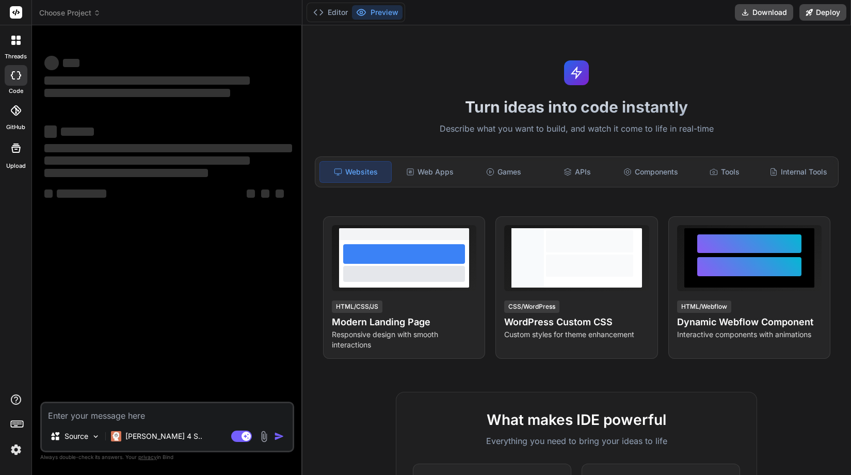
click at [100, 17] on span "Choose Project" at bounding box center [69, 13] width 61 height 10
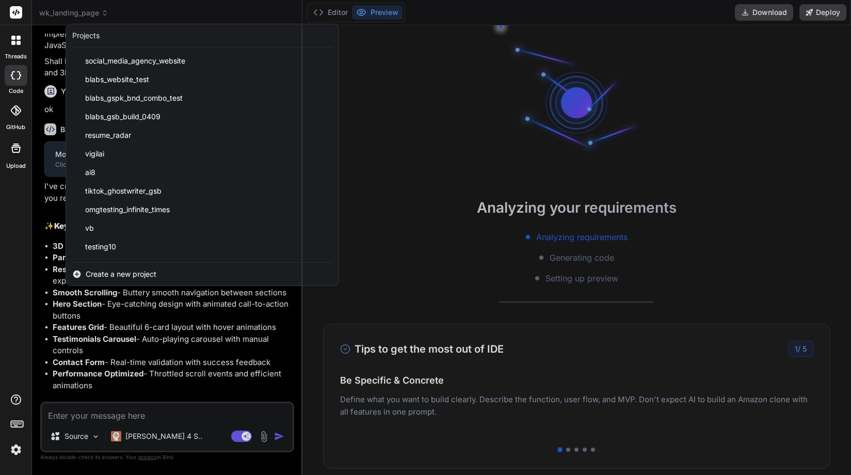
scroll to position [642, 0]
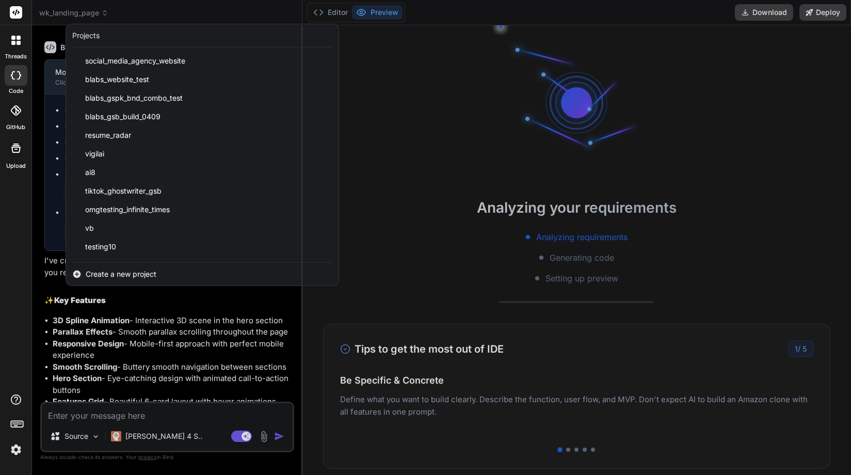
click at [194, 390] on div at bounding box center [425, 237] width 851 height 475
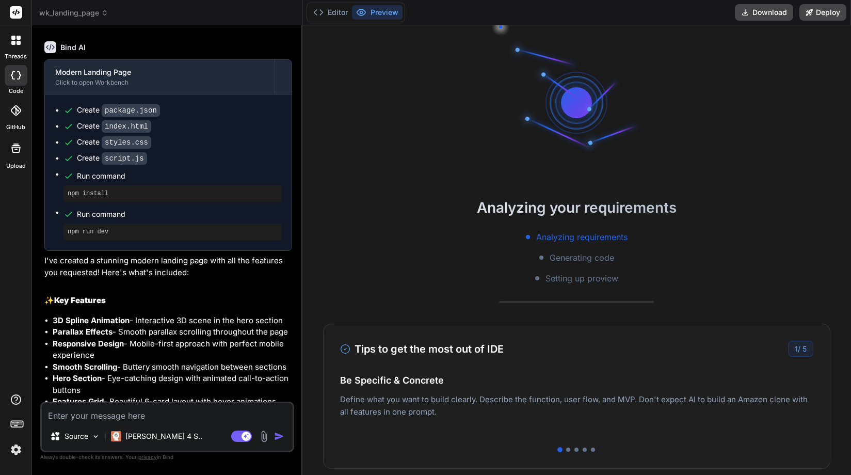
click at [149, 341] on div "Modern Landing Page Click to open Workbench Create package.json Create index.ht…" at bounding box center [168, 376] width 248 height 634
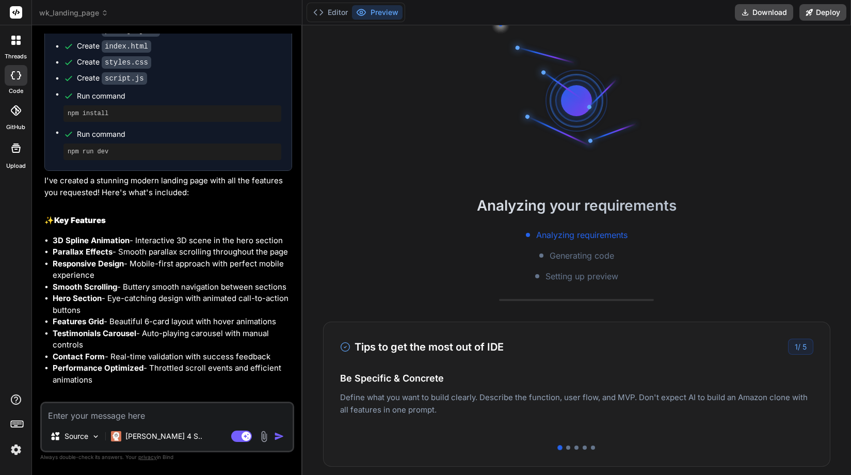
scroll to position [0, 0]
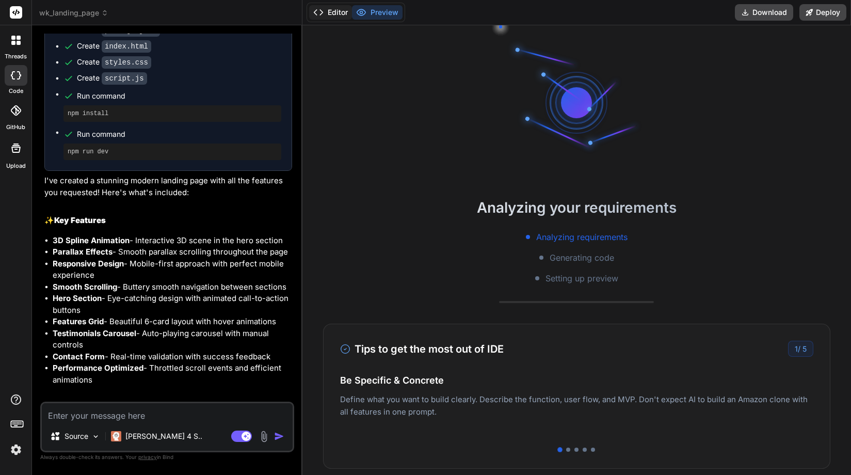
click at [336, 14] on button "Editor" at bounding box center [330, 12] width 43 height 14
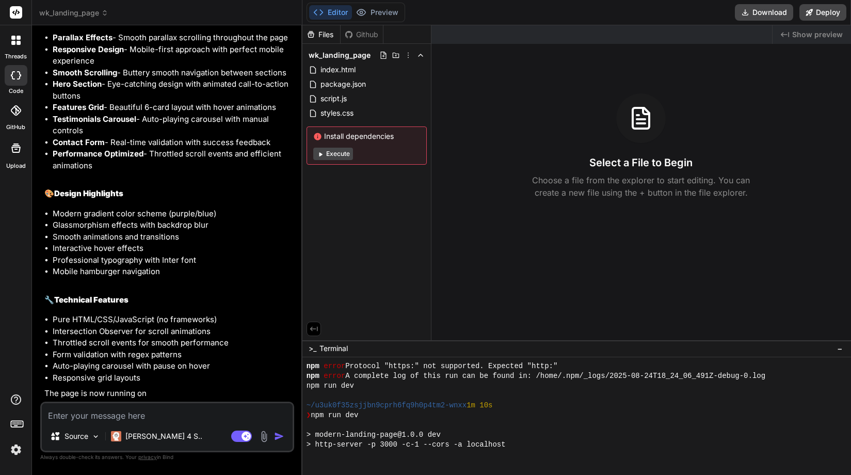
scroll to position [118, 0]
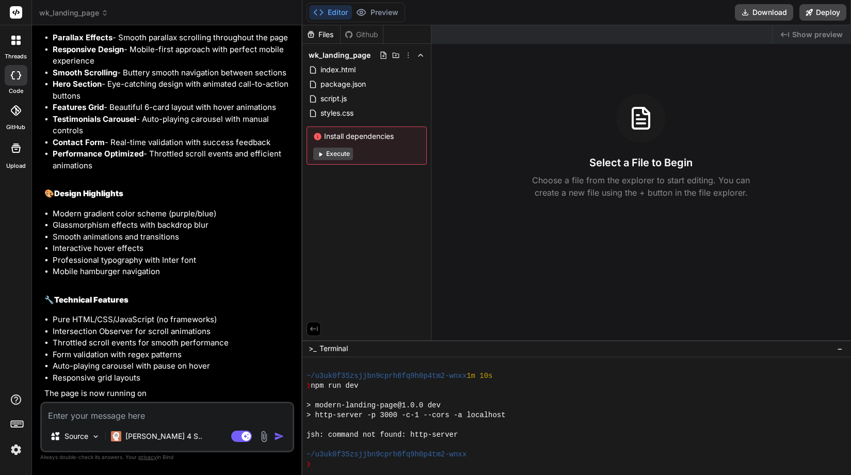
type textarea "x"
click at [215, 313] on div "Modern Landing Page Click to open Workbench Create package.json Create index.ht…" at bounding box center [168, 82] width 248 height 634
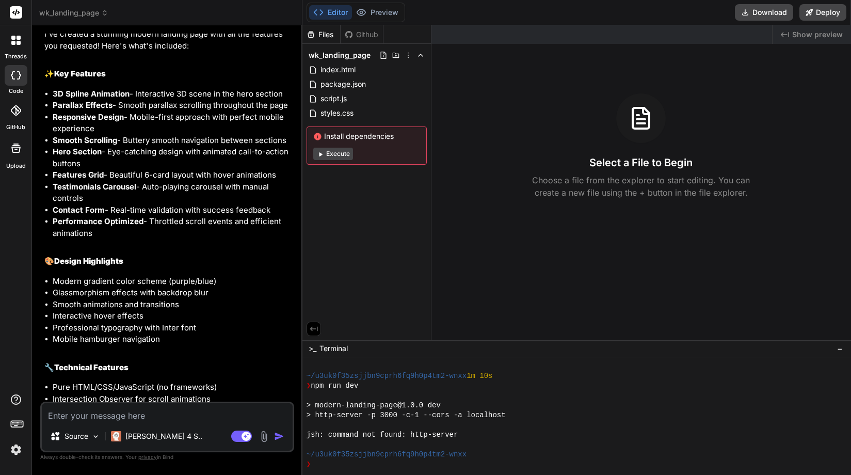
scroll to position [961, 0]
